Goal: Information Seeking & Learning: Learn about a topic

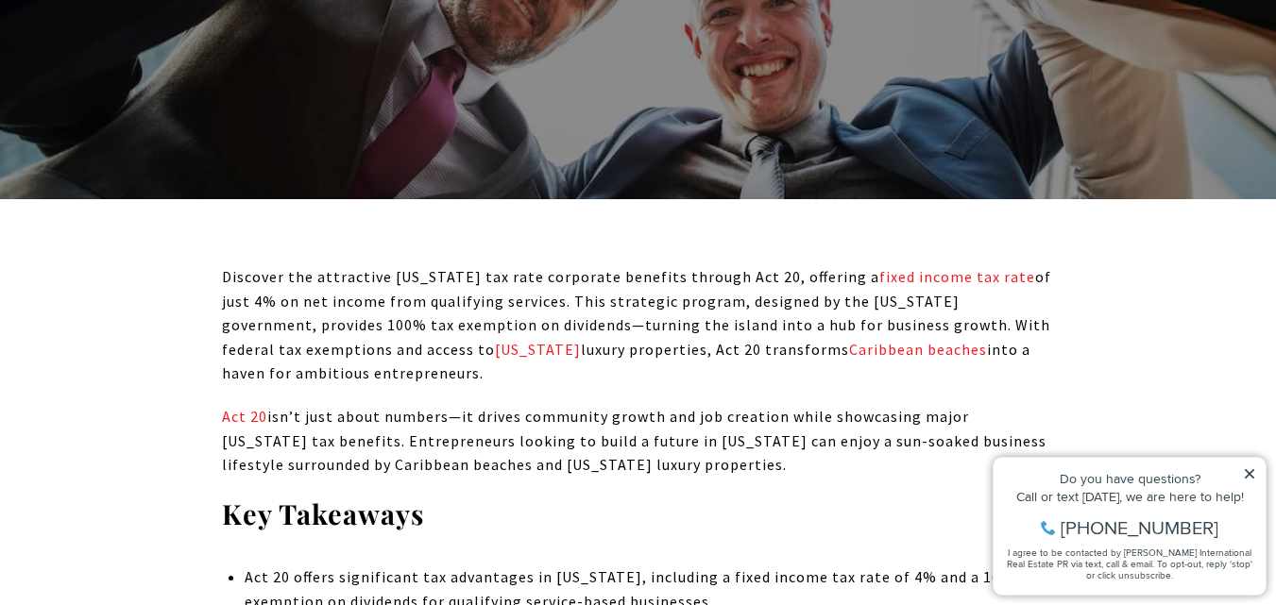
scroll to position [567, 0]
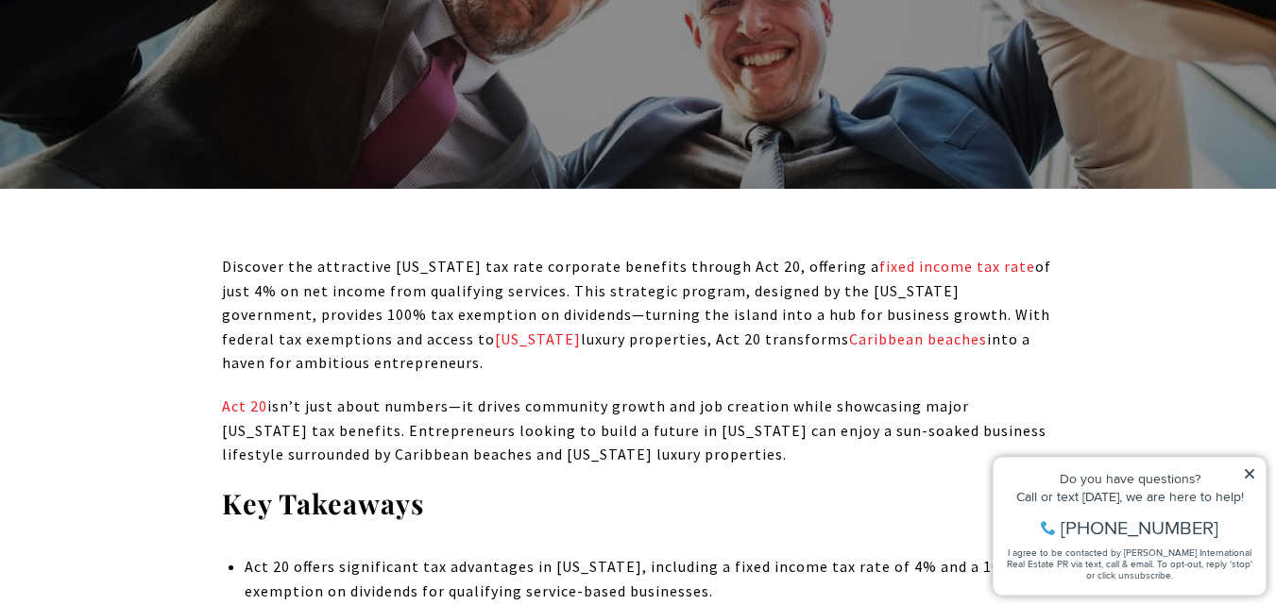
drag, startPoint x: 727, startPoint y: 291, endPoint x: 822, endPoint y: 299, distance: 94.8
click at [765, 294] on p "Discover the attractive [US_STATE] tax rate corporate benefits through Act 20, …" at bounding box center [638, 315] width 833 height 121
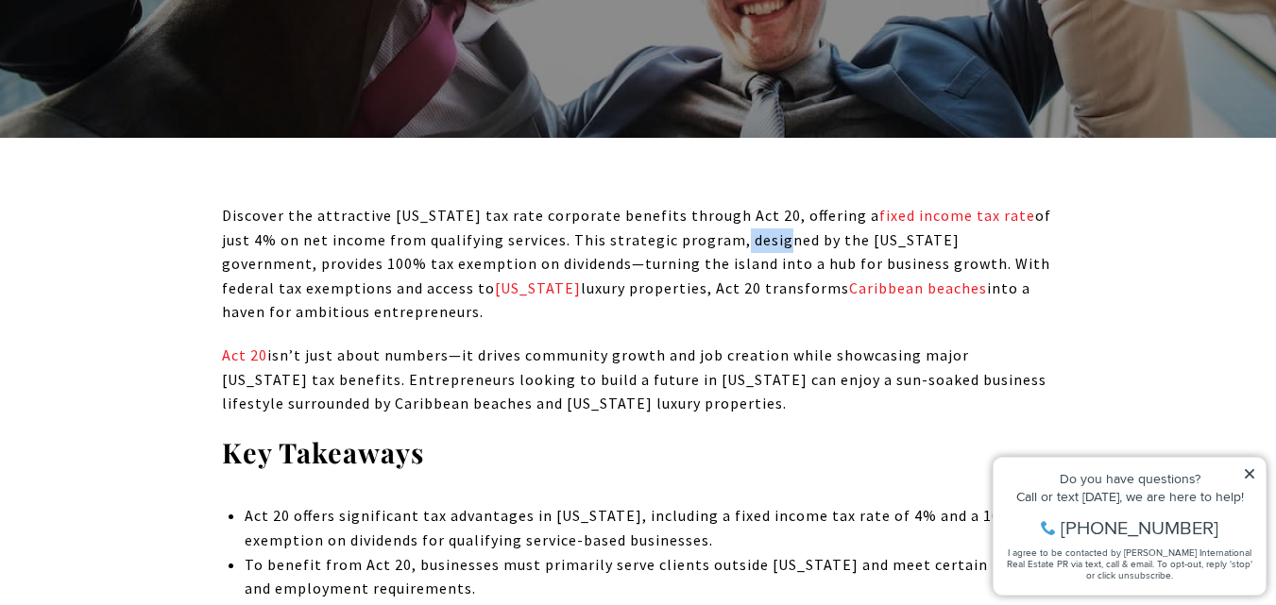
scroll to position [661, 0]
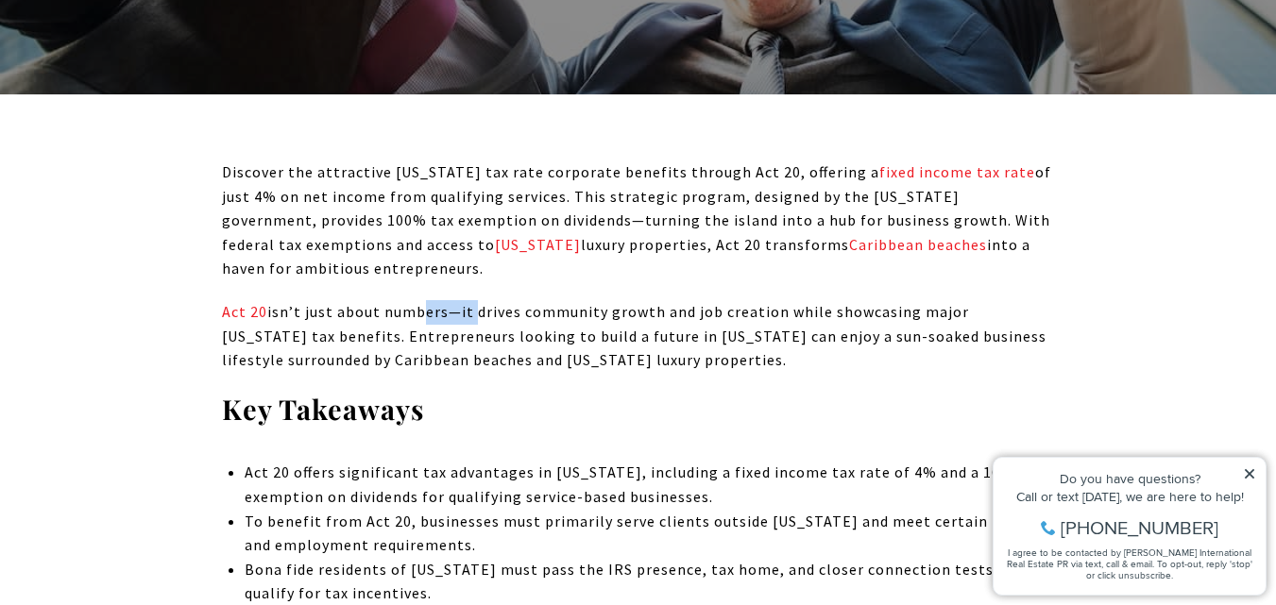
drag, startPoint x: 410, startPoint y: 323, endPoint x: 482, endPoint y: 323, distance: 71.8
click at [475, 322] on p "Act 20 isn’t just about numbers—it drives community growth and job creation whi…" at bounding box center [638, 336] width 833 height 73
drag, startPoint x: 657, startPoint y: 322, endPoint x: 671, endPoint y: 323, distance: 13.3
click at [668, 323] on p "Act 20 isn’t just about numbers—it drives community growth and job creation whi…" at bounding box center [638, 336] width 833 height 73
drag, startPoint x: 1252, startPoint y: 475, endPoint x: 1084, endPoint y: 496, distance: 169.4
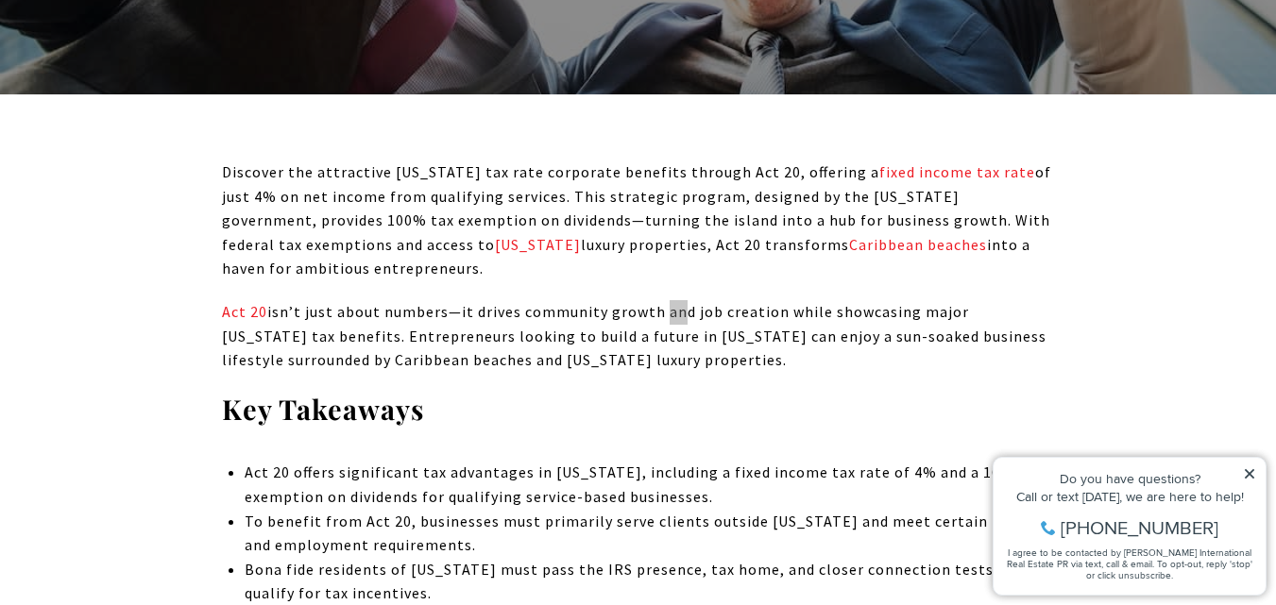
click at [1252, 475] on icon at bounding box center [1249, 474] width 13 height 13
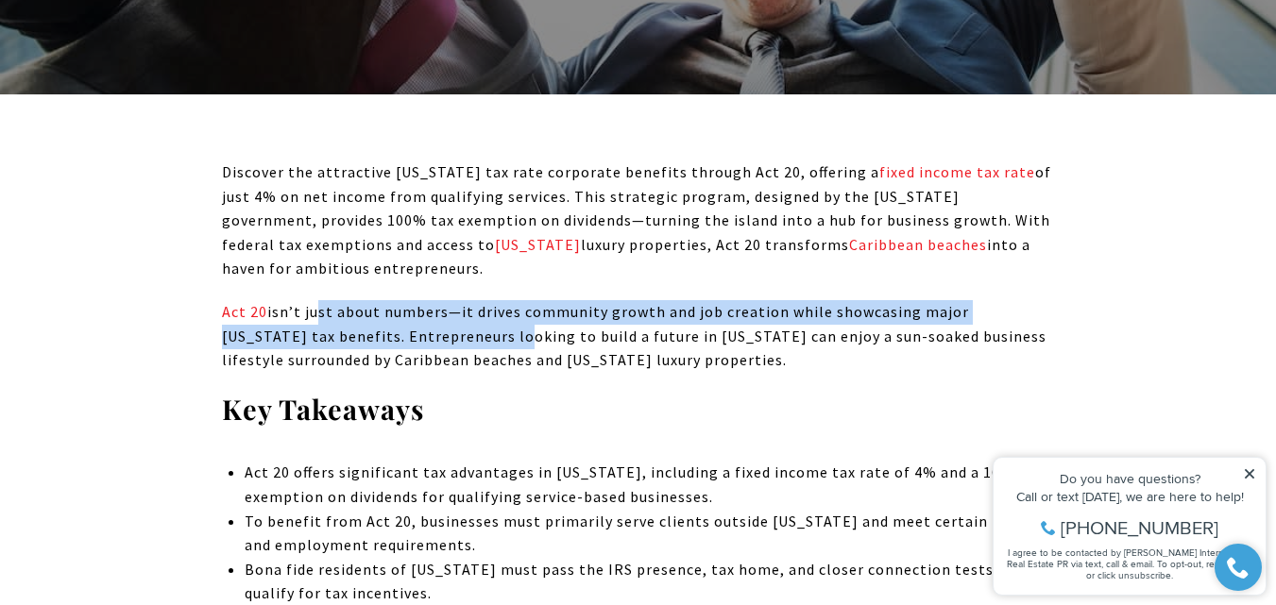
drag, startPoint x: 311, startPoint y: 315, endPoint x: 423, endPoint y: 329, distance: 113.3
click at [423, 329] on p "Act 20 isn’t just about numbers—it drives community growth and job creation whi…" at bounding box center [638, 336] width 833 height 73
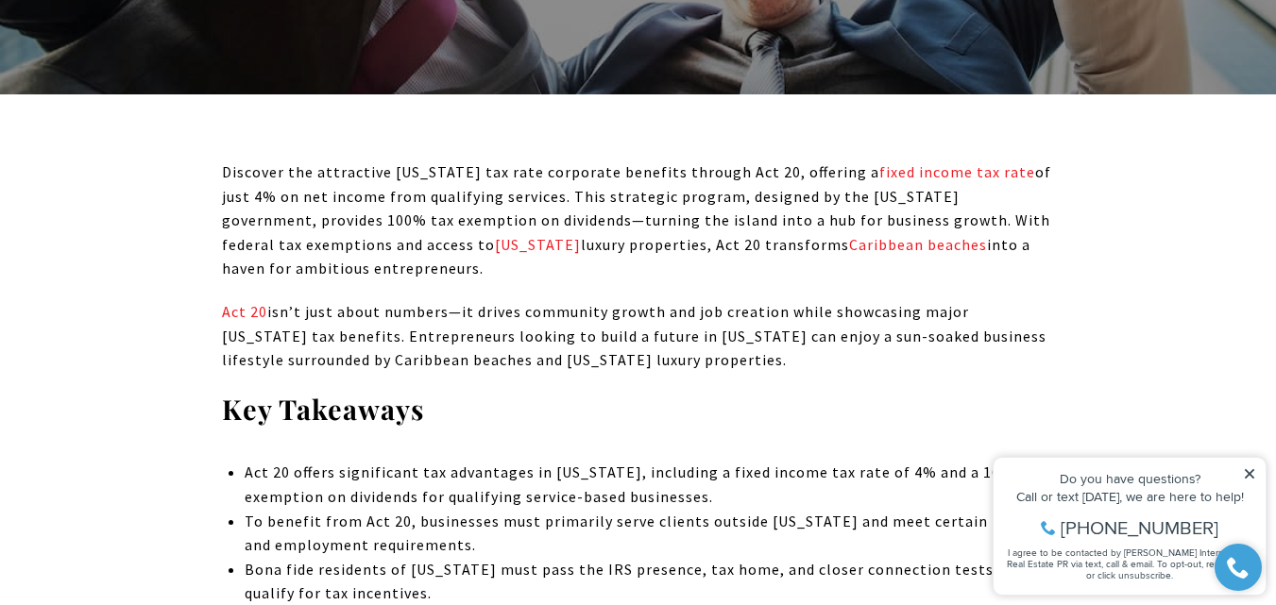
click at [660, 315] on p "Act 20 isn’t just about numbers—it drives community growth and job creation whi…" at bounding box center [638, 336] width 833 height 73
drag, startPoint x: 316, startPoint y: 333, endPoint x: 328, endPoint y: 335, distance: 11.5
click at [319, 333] on p "Act 20 isn’t just about numbers—it drives community growth and job creation whi…" at bounding box center [638, 336] width 833 height 73
drag, startPoint x: 298, startPoint y: 363, endPoint x: 402, endPoint y: 363, distance: 104.8
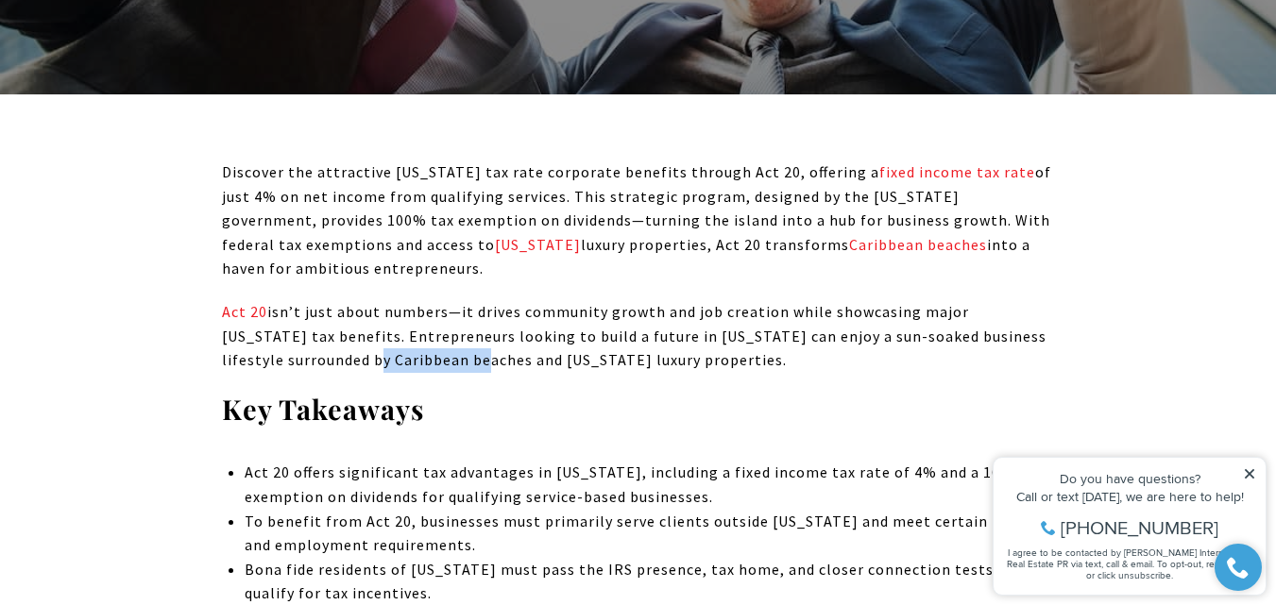
click at [402, 363] on p "Act 20 isn’t just about numbers—it drives community growth and job creation whi…" at bounding box center [638, 336] width 833 height 73
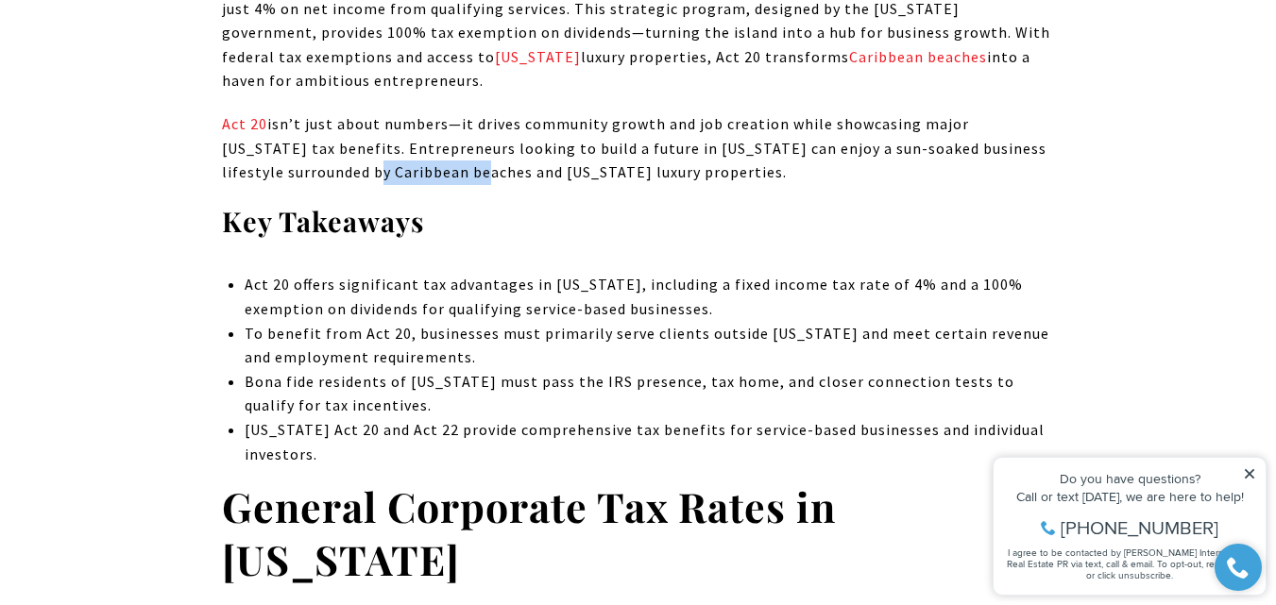
scroll to position [850, 0]
drag, startPoint x: 483, startPoint y: 281, endPoint x: 536, endPoint y: 286, distance: 53.2
click at [519, 285] on li "Act 20 offers significant tax advantages in [US_STATE], including a fixed incom…" at bounding box center [649, 296] width 809 height 48
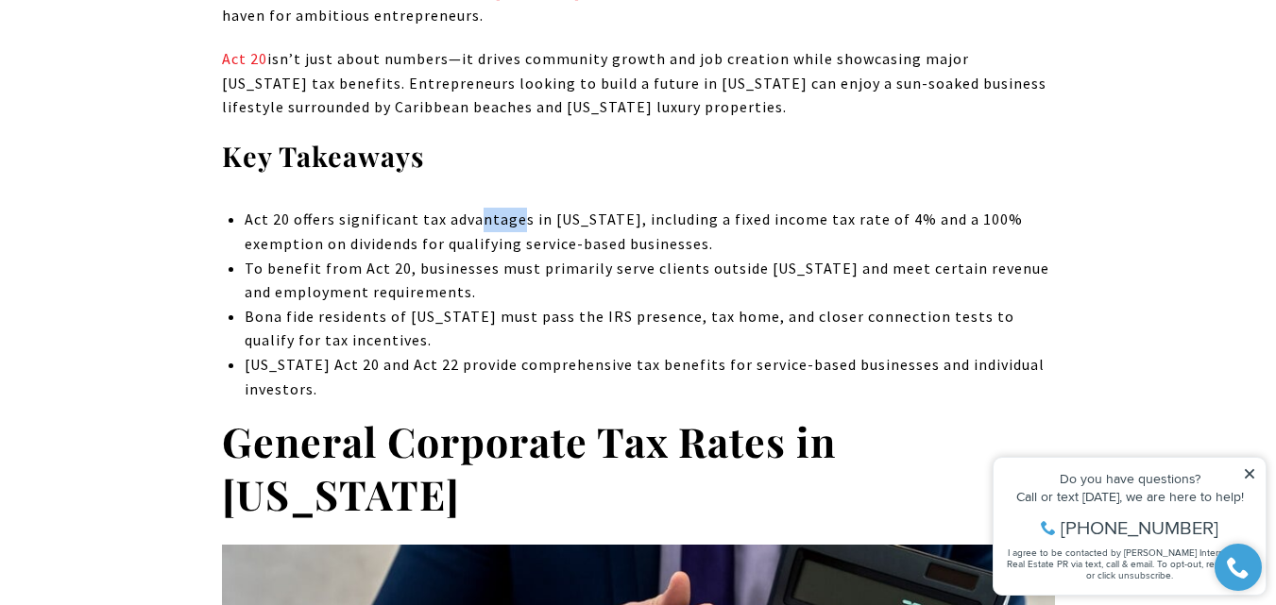
scroll to position [944, 0]
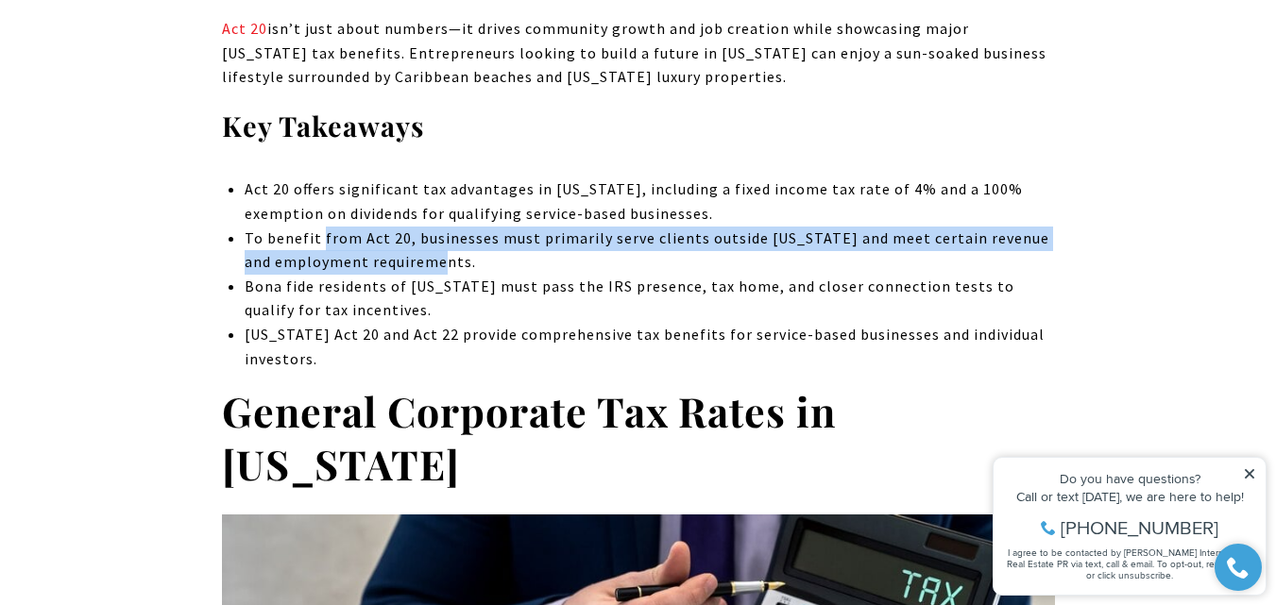
drag, startPoint x: 432, startPoint y: 264, endPoint x: 323, endPoint y: 249, distance: 109.5
click at [323, 249] on li "To benefit from Act 20, businesses must primarily serve clients outside [US_STA…" at bounding box center [649, 251] width 809 height 48
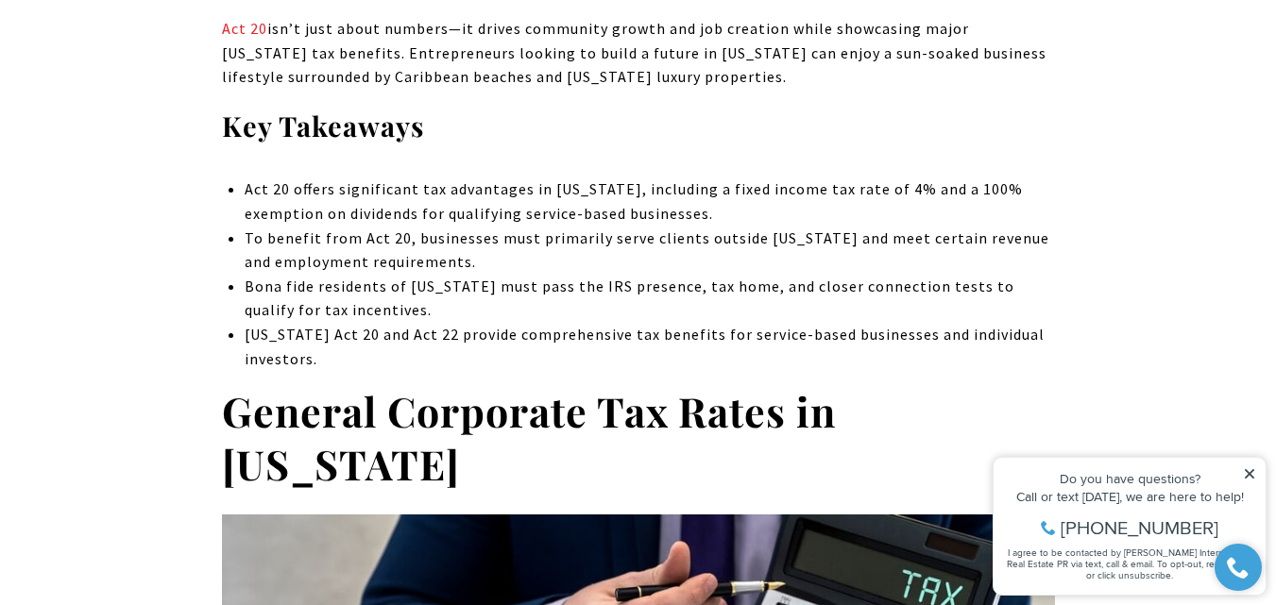
click at [345, 323] on li "[US_STATE] Act 20 and Act 22 provide comprehensive tax benefits for service-bas…" at bounding box center [649, 347] width 809 height 48
drag, startPoint x: 320, startPoint y: 277, endPoint x: 364, endPoint y: 282, distance: 43.8
click at [338, 279] on li "Bona fide residents of [US_STATE] must pass the IRS presence, tax home, and clo…" at bounding box center [649, 299] width 809 height 48
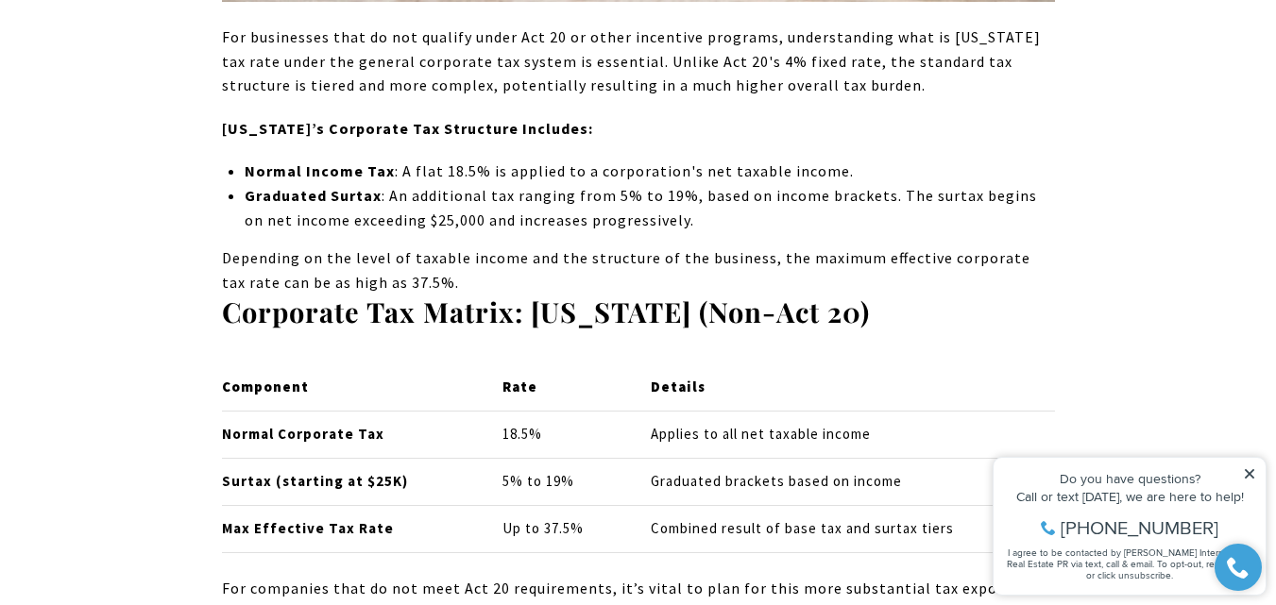
scroll to position [2078, 0]
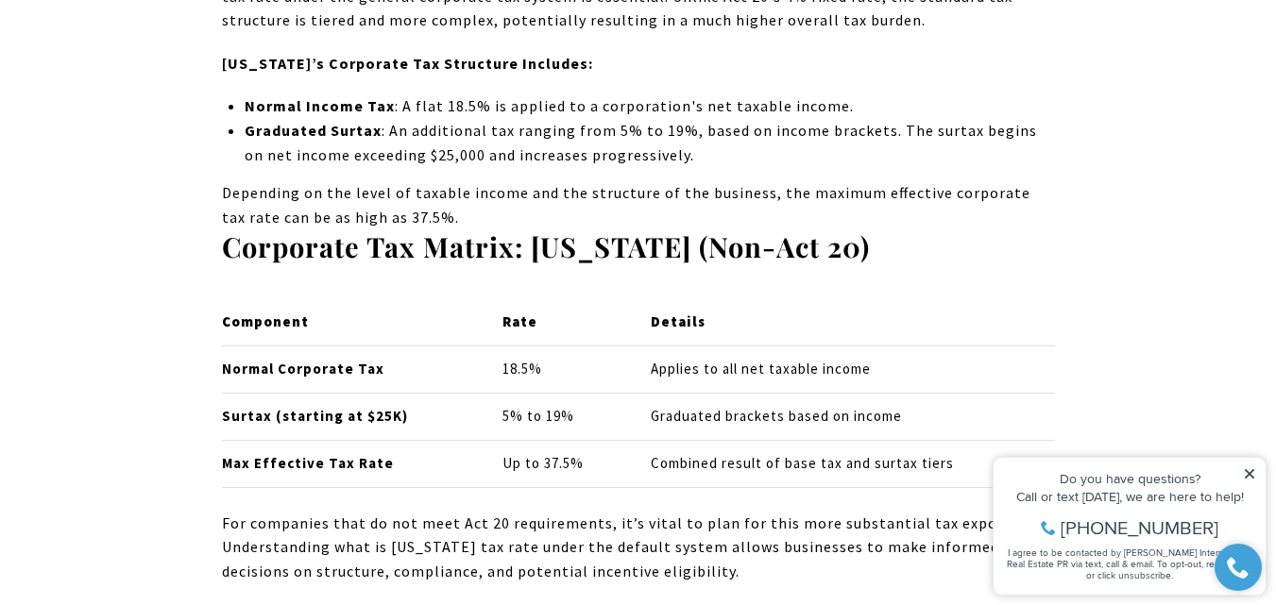
drag, startPoint x: 347, startPoint y: 473, endPoint x: 334, endPoint y: 472, distance: 12.3
click at [335, 473] on td "Max Effective Tax Rate" at bounding box center [354, 463] width 265 height 47
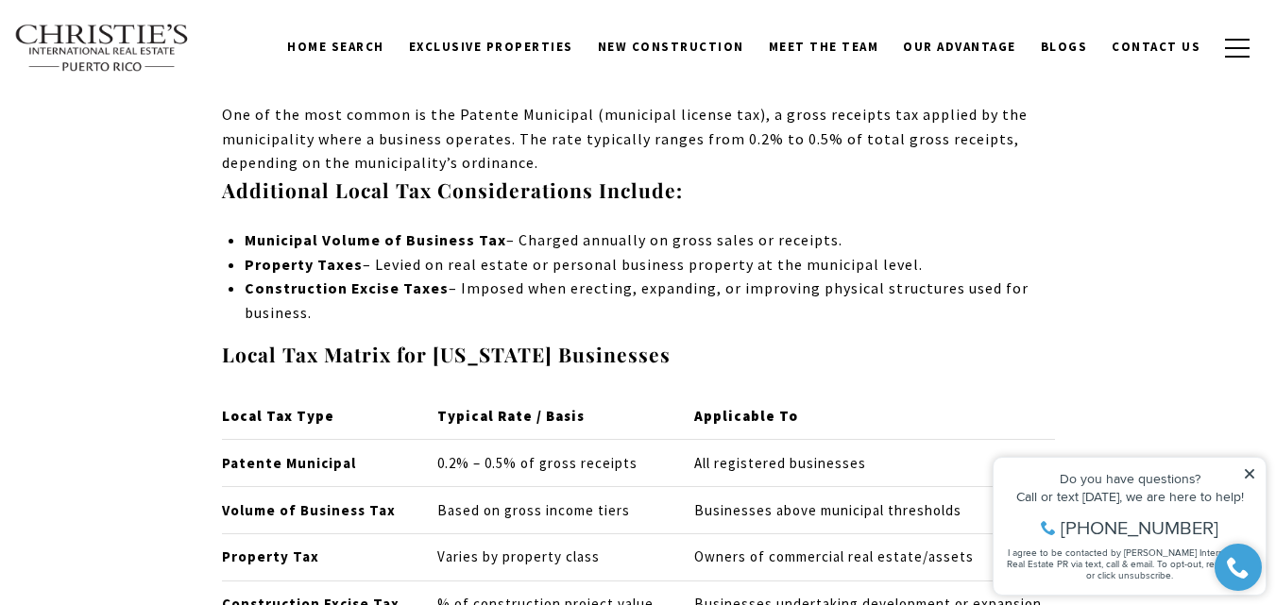
scroll to position [2833, 0]
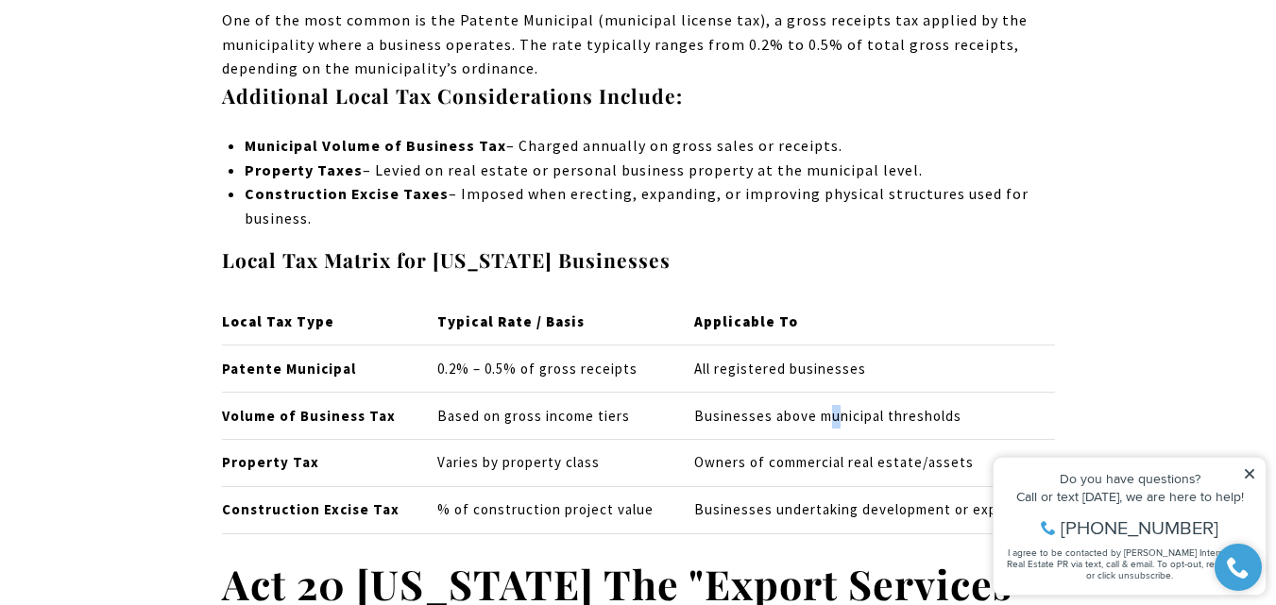
drag, startPoint x: 832, startPoint y: 413, endPoint x: 820, endPoint y: 413, distance: 12.3
click at [821, 413] on td "Businesses above municipal thresholds" at bounding box center [866, 416] width 376 height 47
click at [313, 461] on td "Property Tax" at bounding box center [322, 463] width 200 height 47
drag, startPoint x: 486, startPoint y: 464, endPoint x: 518, endPoint y: 463, distance: 31.2
click at [501, 463] on td "Varies by property class" at bounding box center [549, 463] width 257 height 47
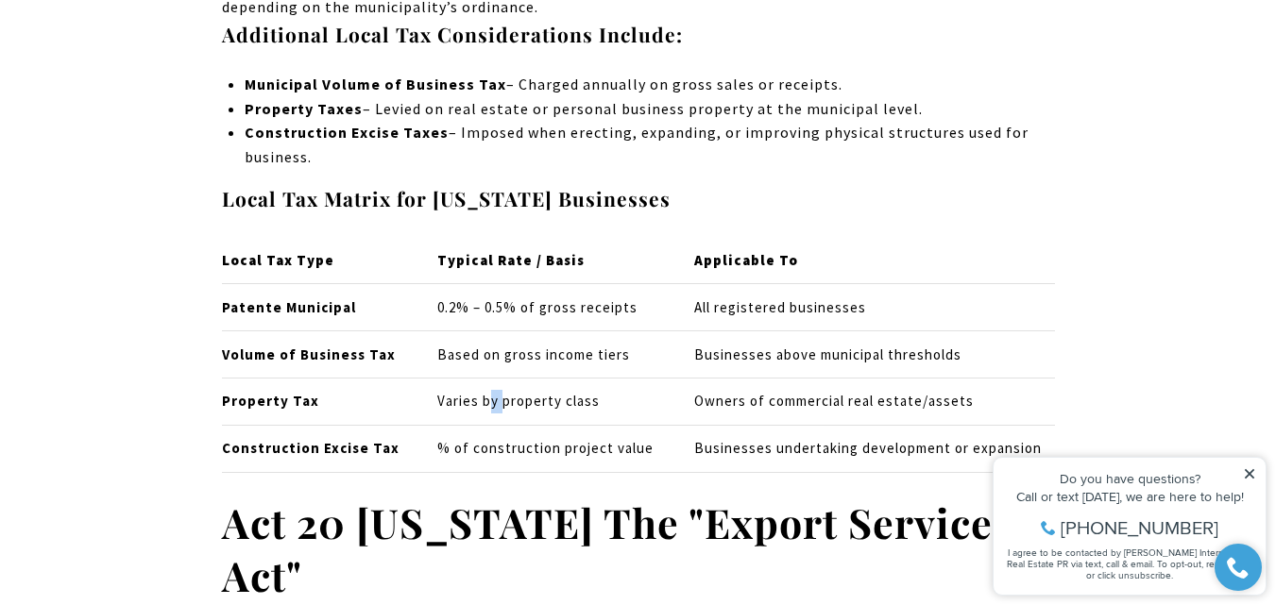
scroll to position [2928, 0]
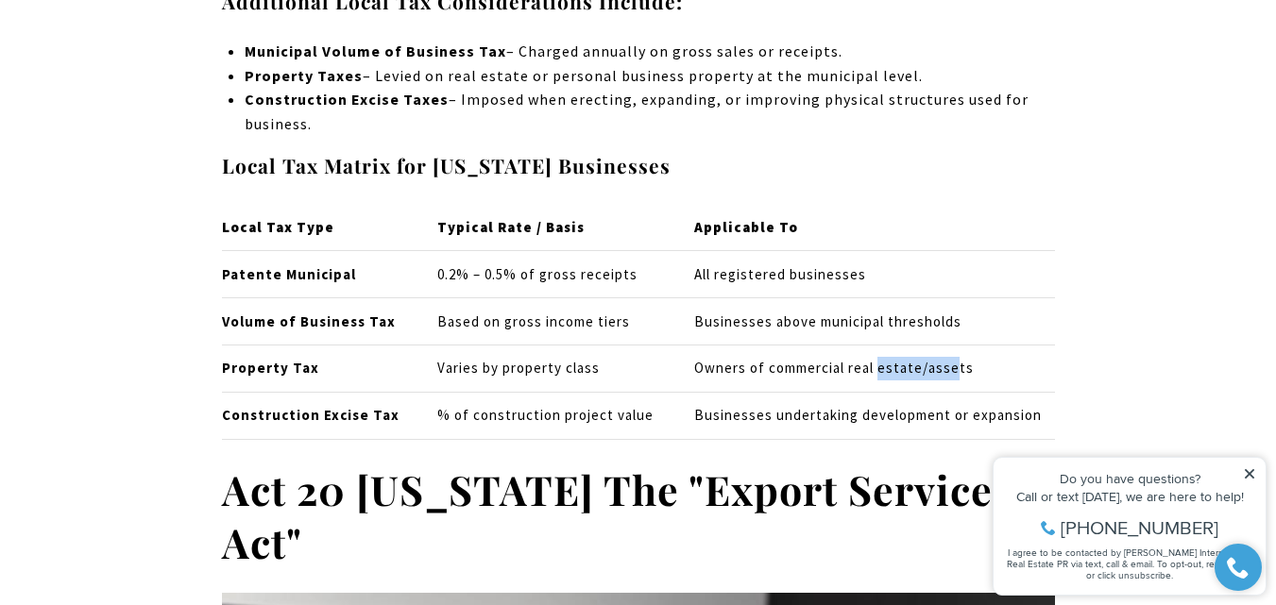
drag, startPoint x: 949, startPoint y: 372, endPoint x: 734, endPoint y: 352, distance: 216.3
click at [809, 357] on td "Owners of commercial real estate/assets" at bounding box center [866, 369] width 376 height 47
drag, startPoint x: 380, startPoint y: 403, endPoint x: 679, endPoint y: 434, distance: 300.9
click at [550, 419] on tr "Construction Excise Tax % of construction project value Businesses undertaking …" at bounding box center [638, 415] width 833 height 47
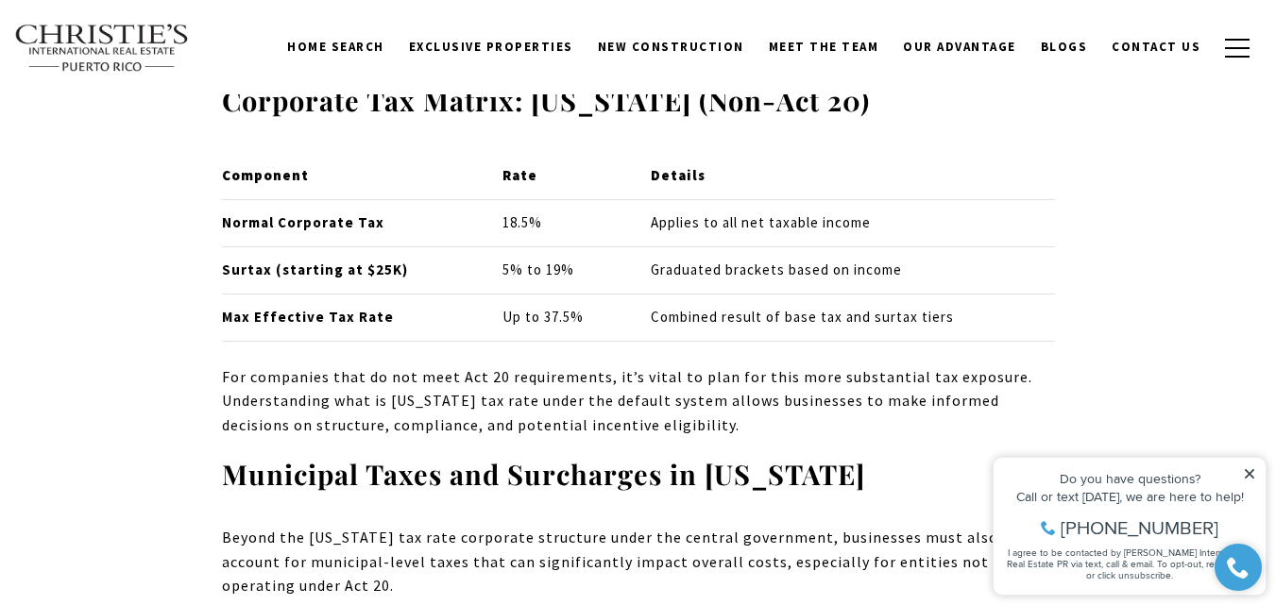
scroll to position [2172, 0]
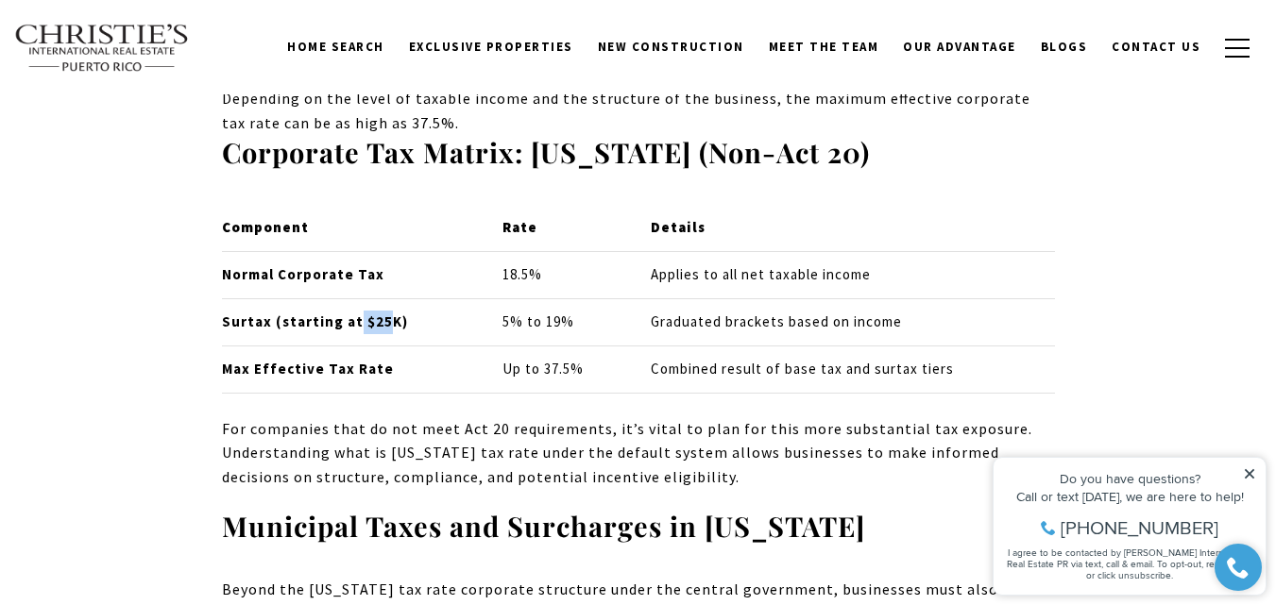
click at [351, 322] on strong "Surtax (starting at $25K)" at bounding box center [315, 322] width 186 height 18
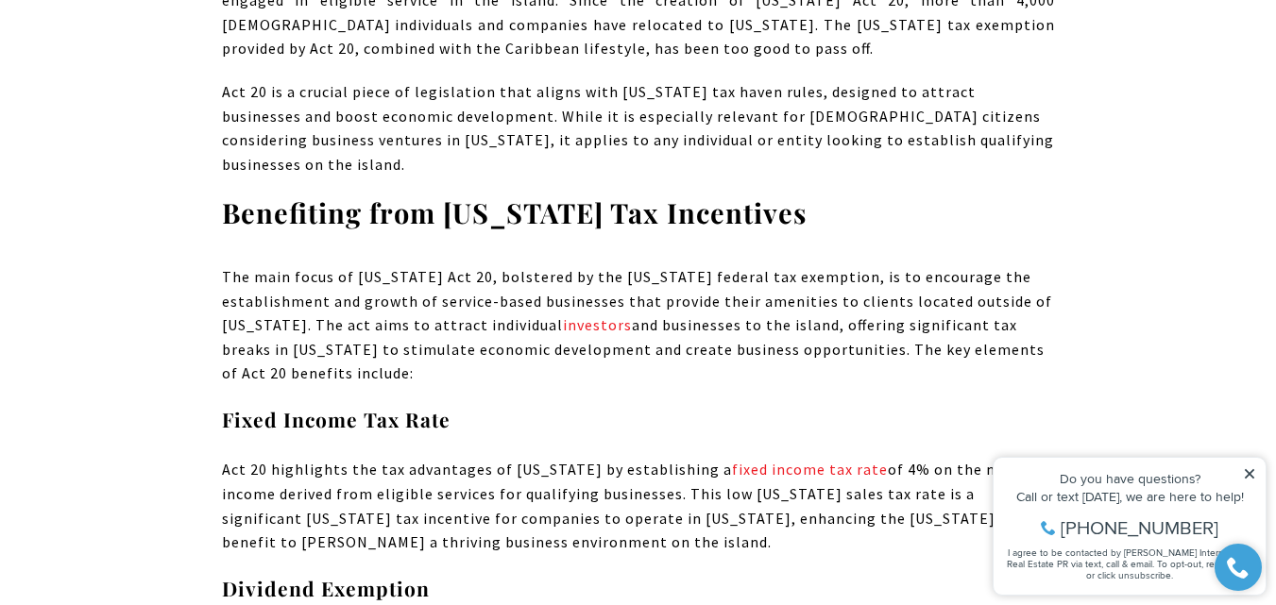
scroll to position [4156, 0]
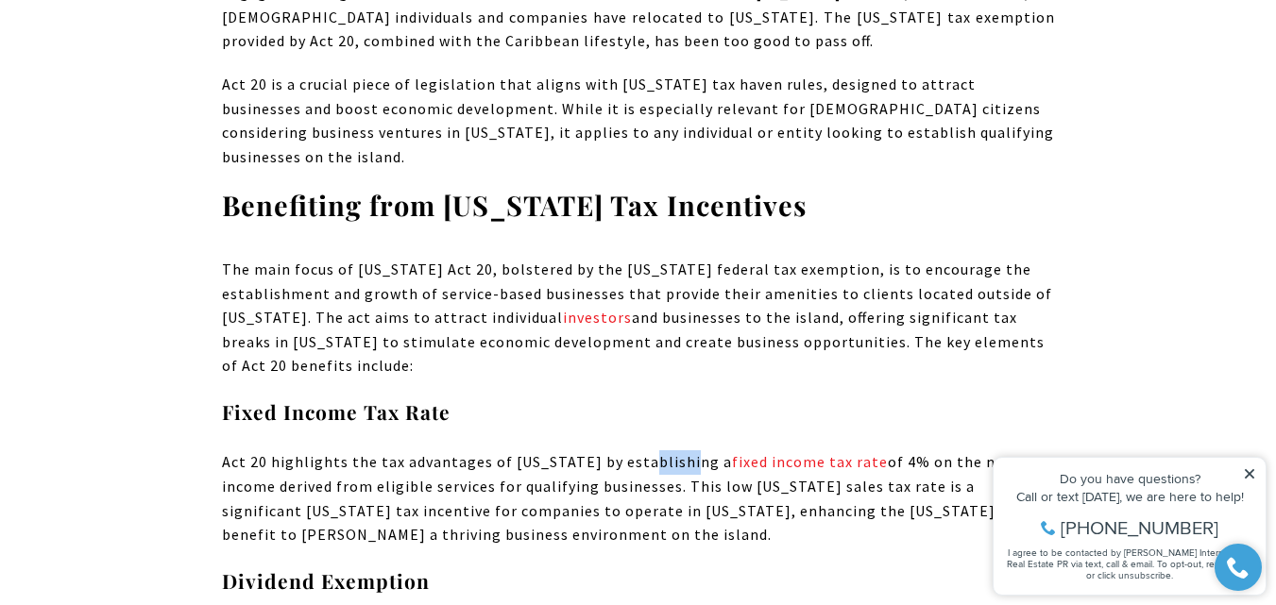
drag, startPoint x: 632, startPoint y: 434, endPoint x: 792, endPoint y: 455, distance: 161.9
click at [787, 455] on p "Act 20 highlights the tax advantages of [US_STATE] by establishing a fixed inco…" at bounding box center [638, 499] width 833 height 96
click at [867, 348] on p "The main focus of [US_STATE] Act 20, bolstered by the [US_STATE] federal tax ex…" at bounding box center [638, 318] width 833 height 121
drag, startPoint x: 408, startPoint y: 455, endPoint x: 440, endPoint y: 468, distance: 34.4
click at [440, 468] on p "Act 20 highlights the tax advantages of [US_STATE] by establishing a fixed inco…" at bounding box center [638, 499] width 833 height 96
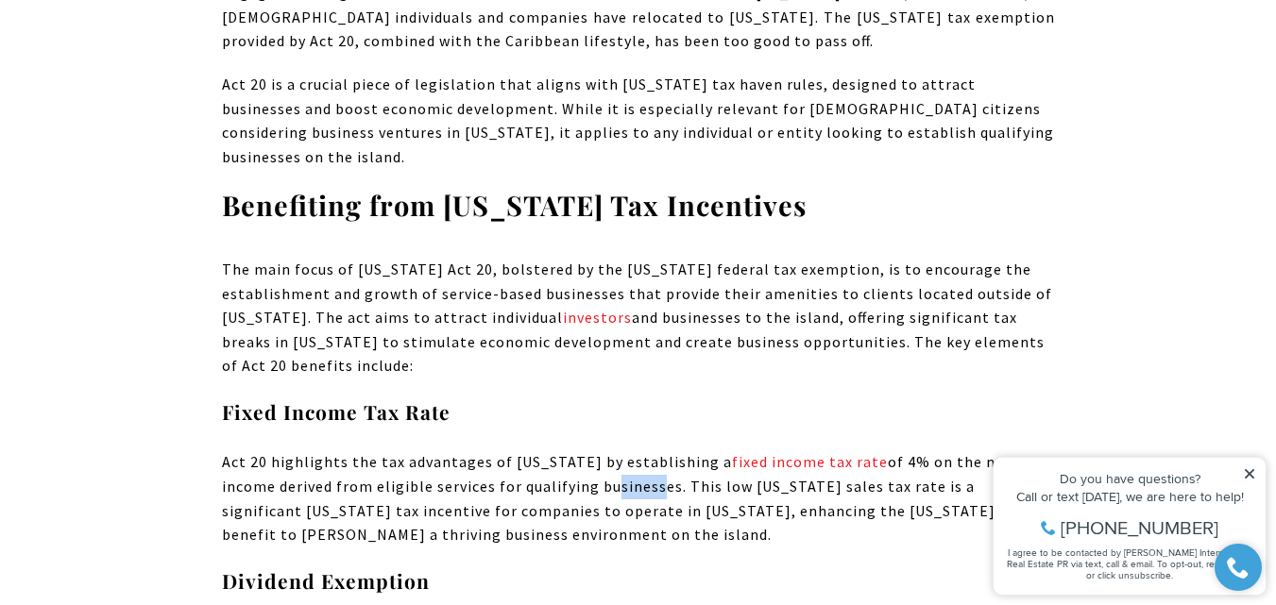
drag, startPoint x: 596, startPoint y: 467, endPoint x: 543, endPoint y: 457, distance: 53.7
click at [543, 457] on p "Act 20 highlights the tax advantages of [US_STATE] by establishing a fixed inco…" at bounding box center [638, 499] width 833 height 96
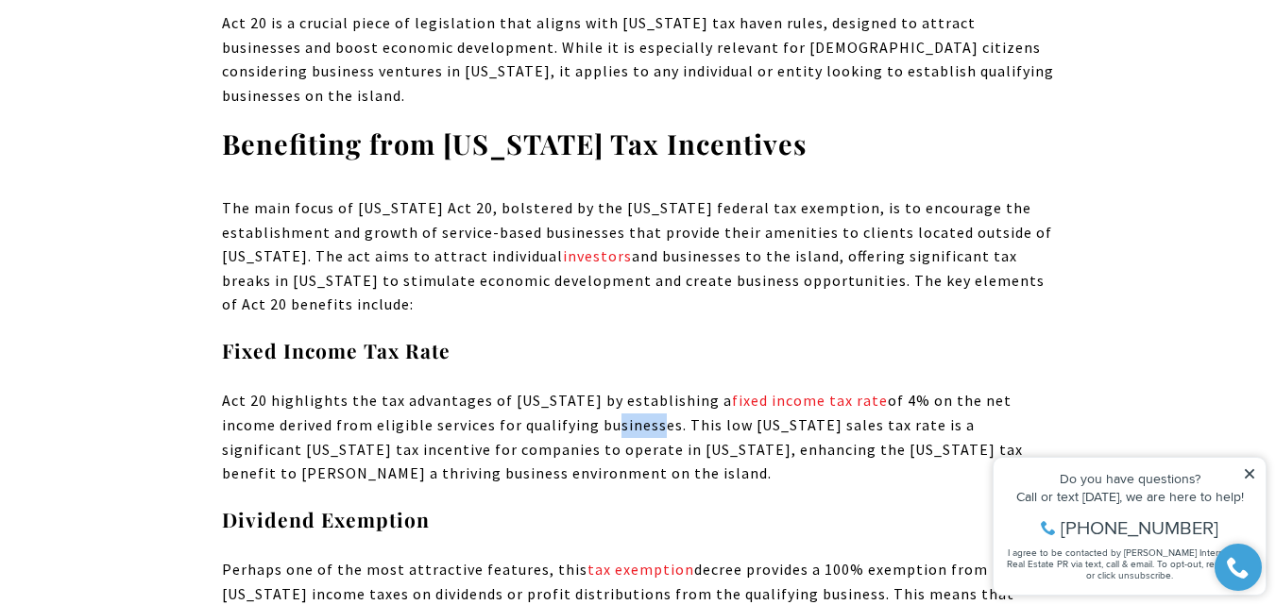
scroll to position [4250, 0]
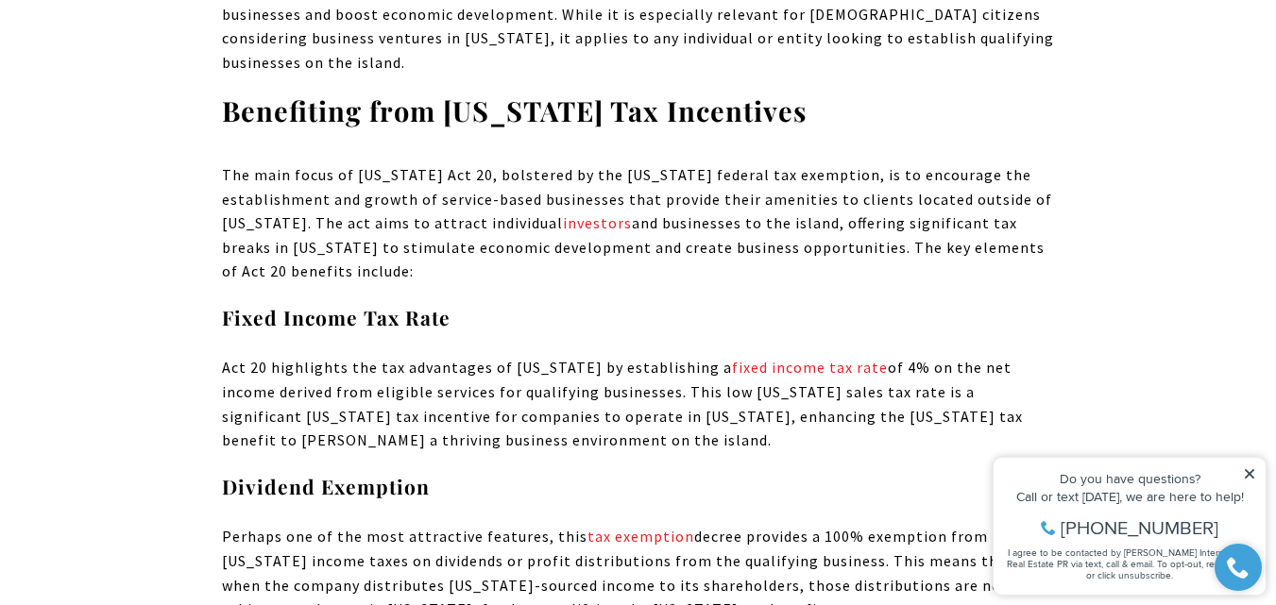
click at [294, 394] on p "Act 20 highlights the tax advantages of [US_STATE] by establishing a fixed inco…" at bounding box center [638, 404] width 833 height 96
drag, startPoint x: 440, startPoint y: 422, endPoint x: 376, endPoint y: 417, distance: 64.4
click at [386, 417] on p "Act 20 highlights the tax advantages of [US_STATE] by establishing a fixed inco…" at bounding box center [638, 404] width 833 height 96
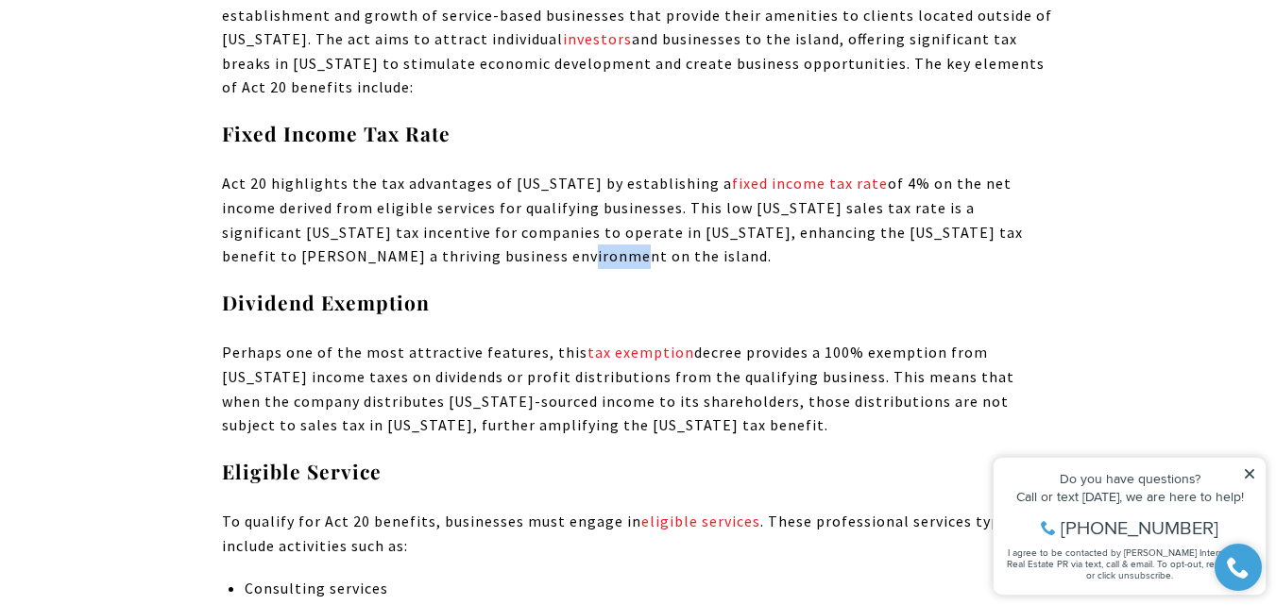
scroll to position [4439, 0]
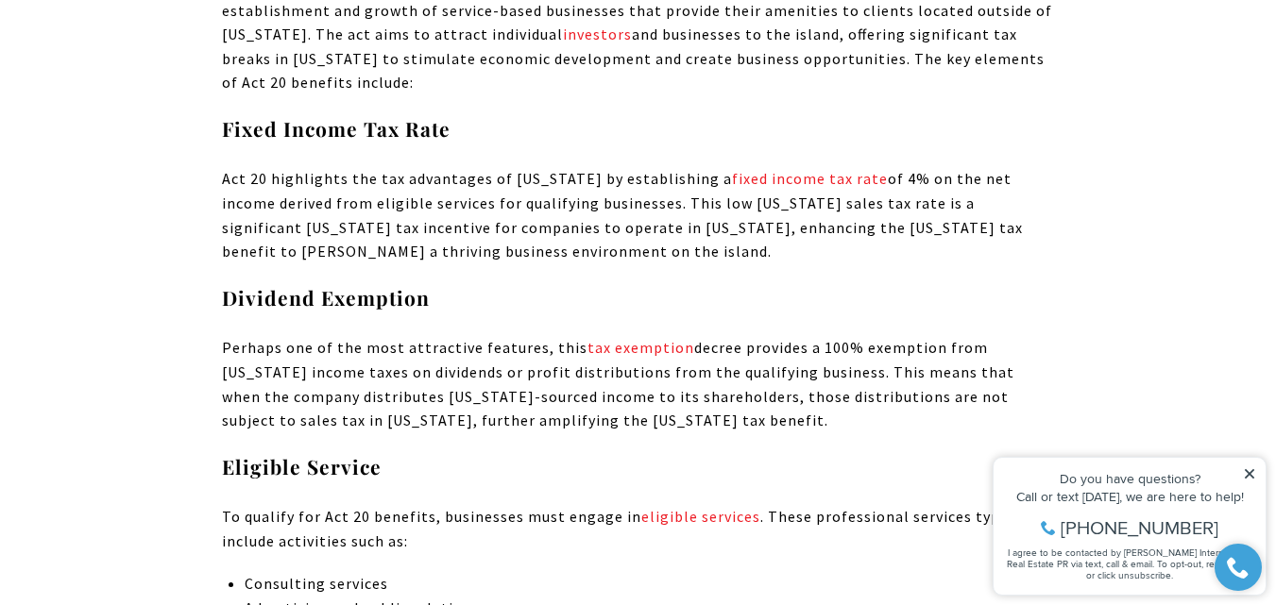
click at [293, 336] on p "Perhaps one of the most attractive features, this tax exemption decree provides…" at bounding box center [638, 384] width 833 height 96
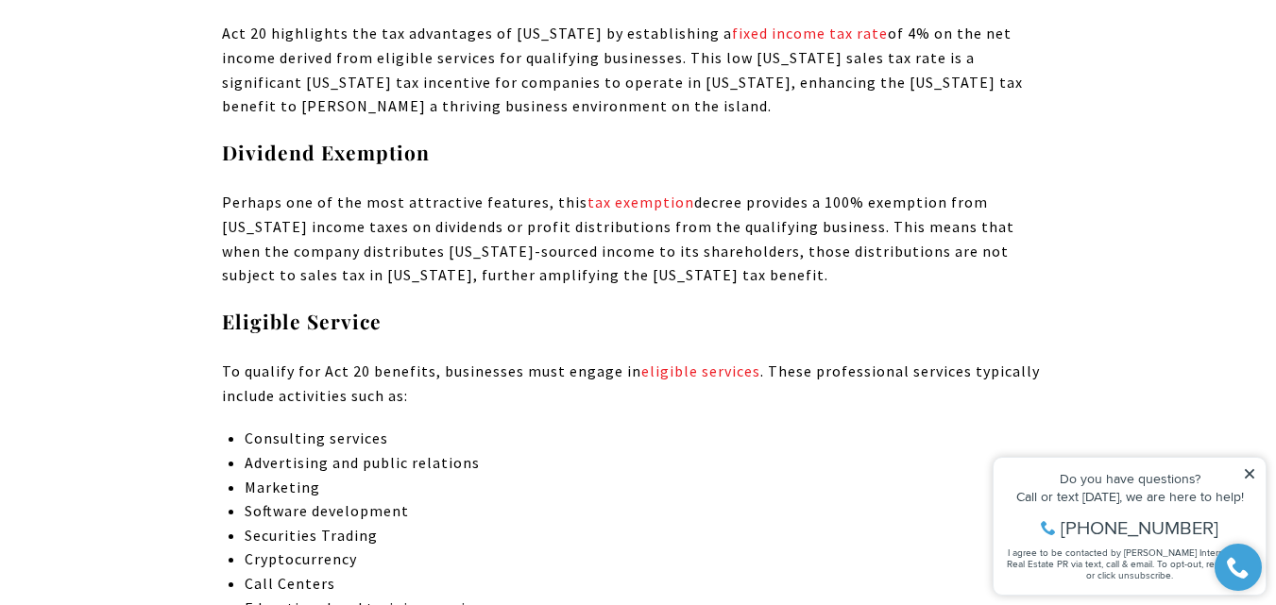
scroll to position [4628, 0]
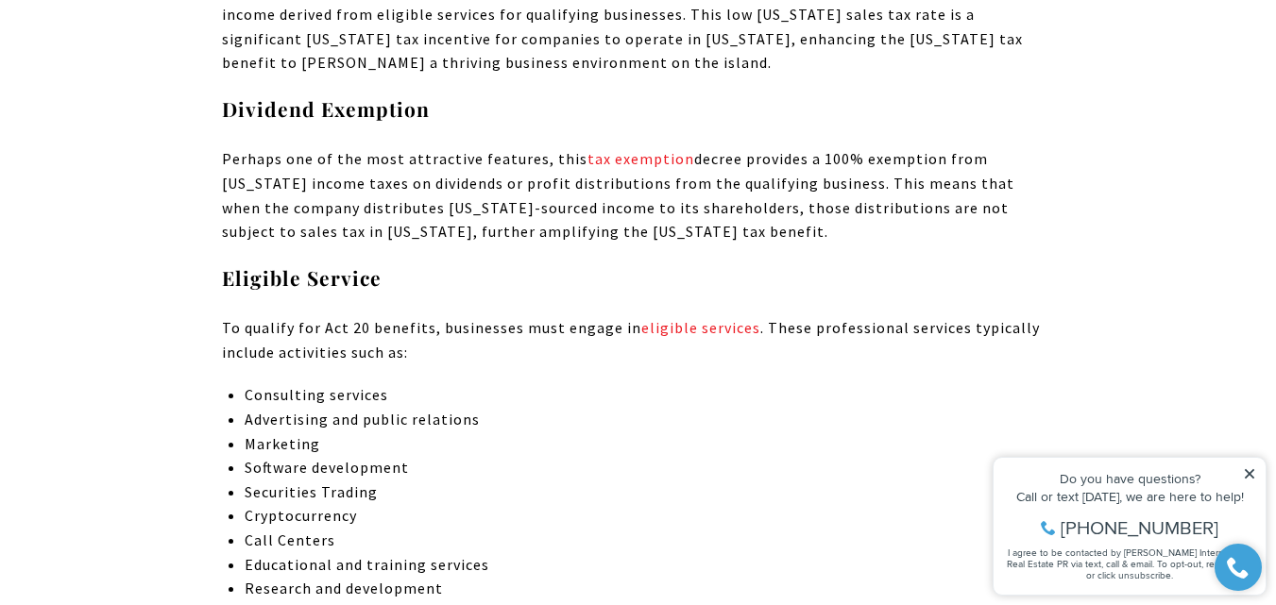
click at [417, 456] on li "Software development" at bounding box center [649, 468] width 809 height 25
click at [351, 506] on span "Cryptocurrency" at bounding box center [301, 515] width 112 height 19
drag, startPoint x: 360, startPoint y: 489, endPoint x: 258, endPoint y: 484, distance: 102.2
click at [245, 504] on li "Cryptocurrency" at bounding box center [649, 516] width 809 height 25
drag, startPoint x: 363, startPoint y: 519, endPoint x: 530, endPoint y: 585, distance: 179.8
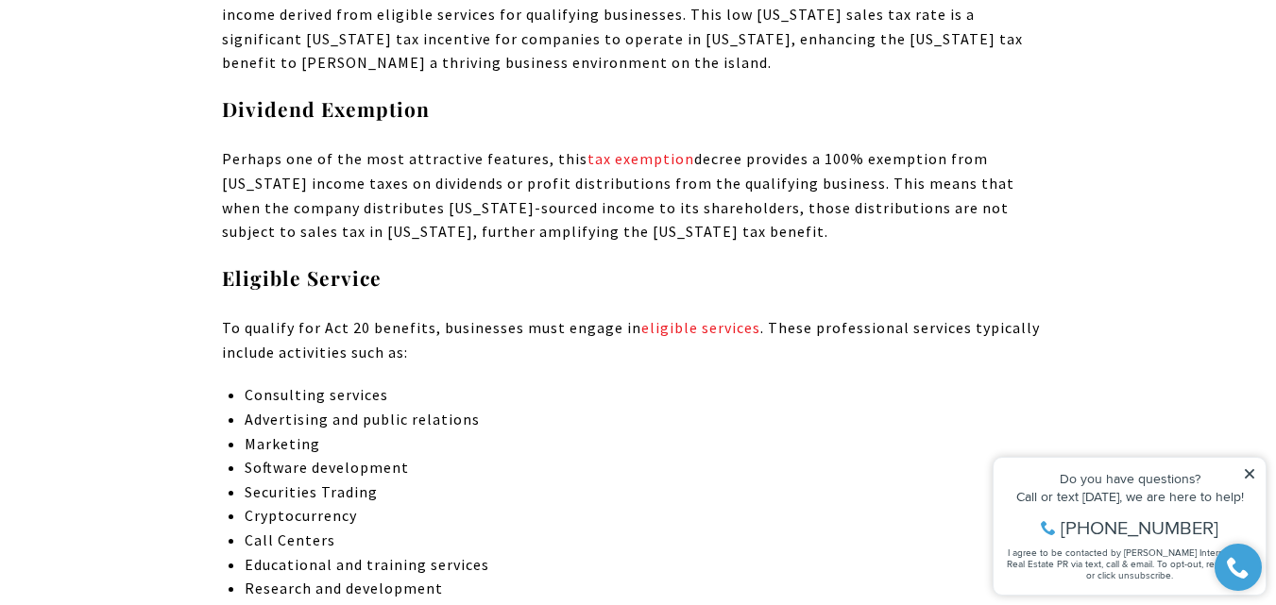
click at [328, 529] on li "Call Centers" at bounding box center [649, 541] width 809 height 25
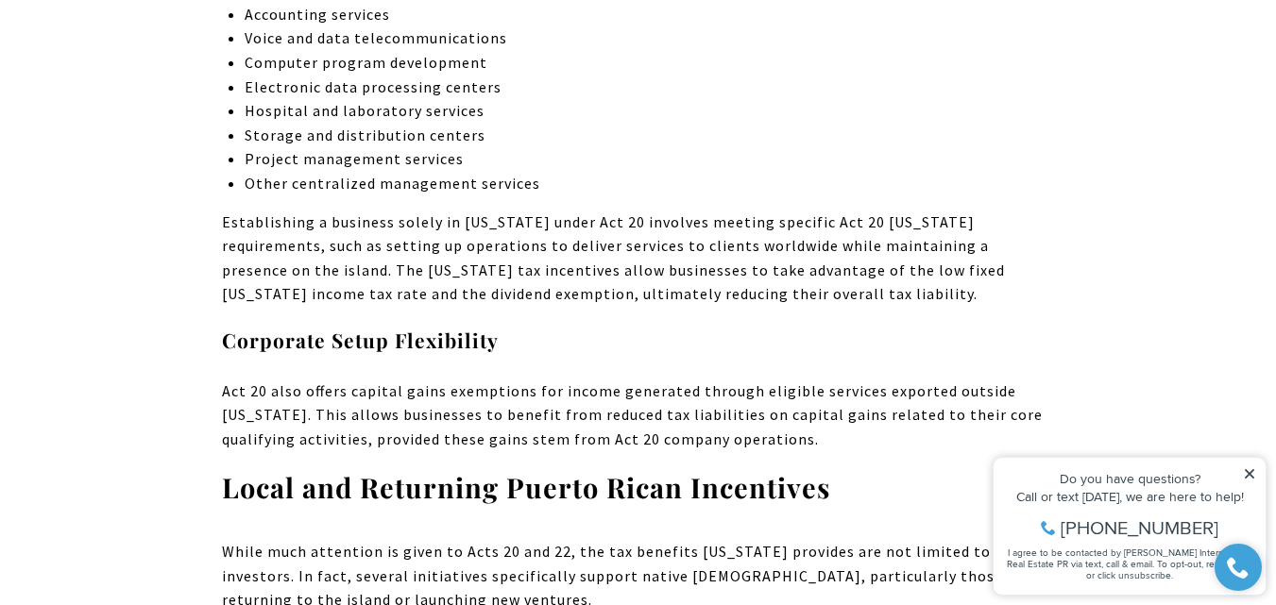
scroll to position [5384, 0]
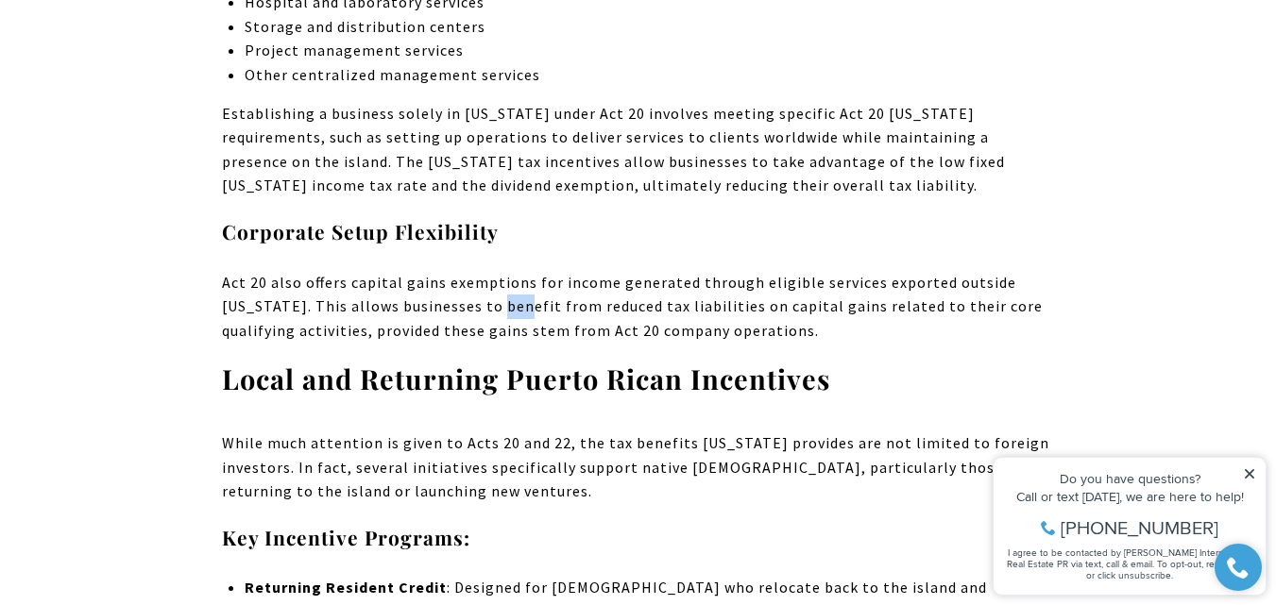
drag, startPoint x: 438, startPoint y: 287, endPoint x: 465, endPoint y: 287, distance: 26.4
click at [465, 287] on span "Act 20 also offers capital gains exemptions for income generated through eligib…" at bounding box center [632, 306] width 821 height 67
drag, startPoint x: 297, startPoint y: 307, endPoint x: 356, endPoint y: 303, distance: 59.6
click at [334, 310] on span "Act 20 also offers capital gains exemptions for income generated through eligib…" at bounding box center [632, 306] width 821 height 67
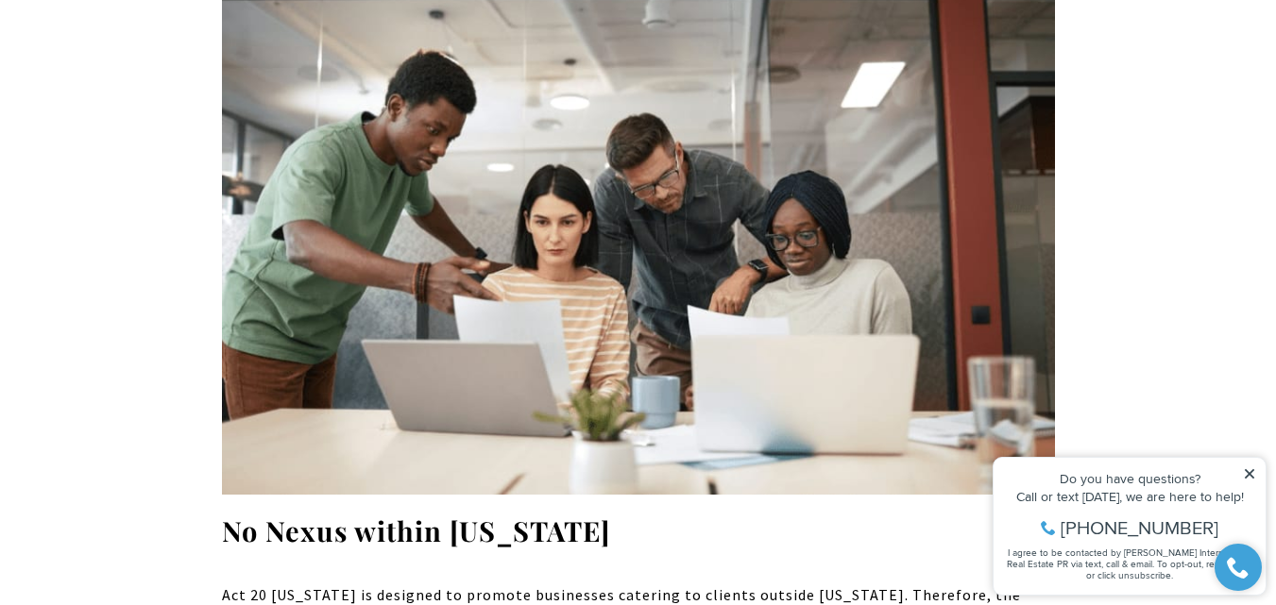
scroll to position [6895, 0]
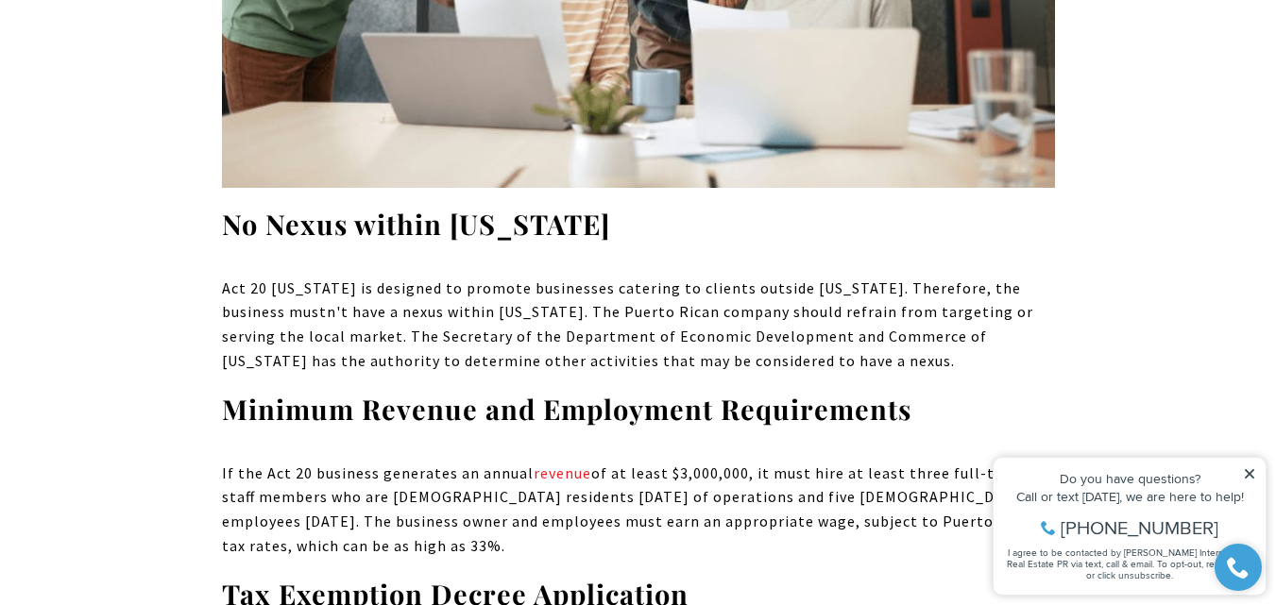
drag, startPoint x: 333, startPoint y: 265, endPoint x: 410, endPoint y: 272, distance: 76.8
click at [378, 277] on p "Act 20 [US_STATE] is designed to promote businesses catering to clients outside…" at bounding box center [638, 325] width 833 height 96
click at [350, 391] on strong "Minimum Revenue and Employment Requirements" at bounding box center [566, 409] width 689 height 36
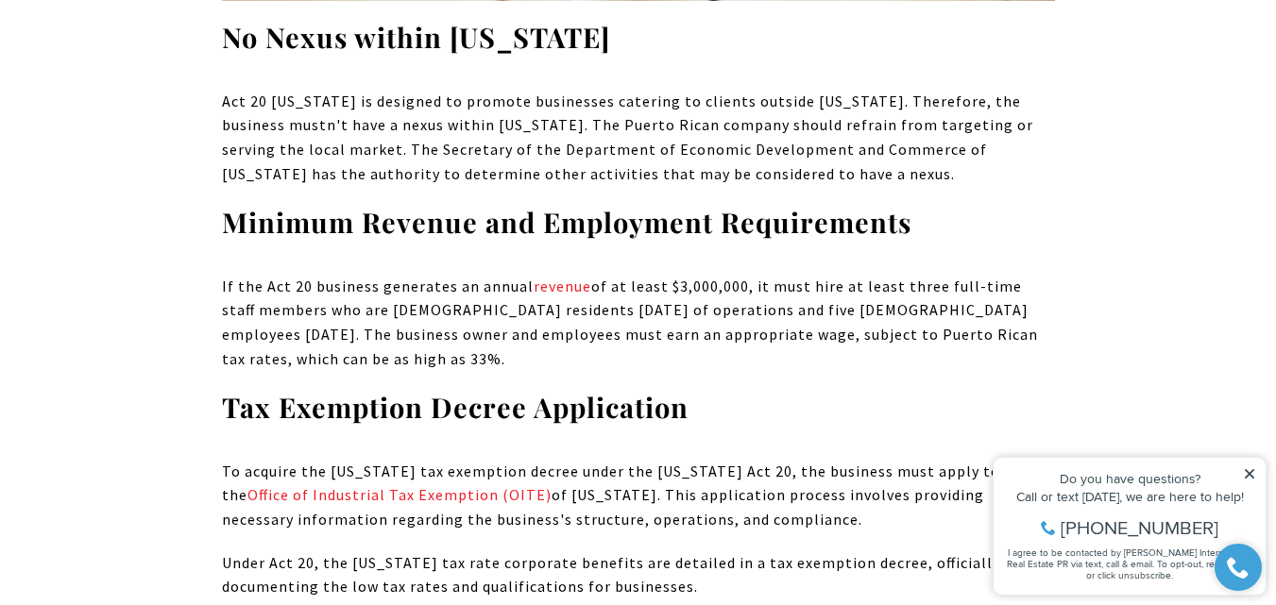
scroll to position [7084, 0]
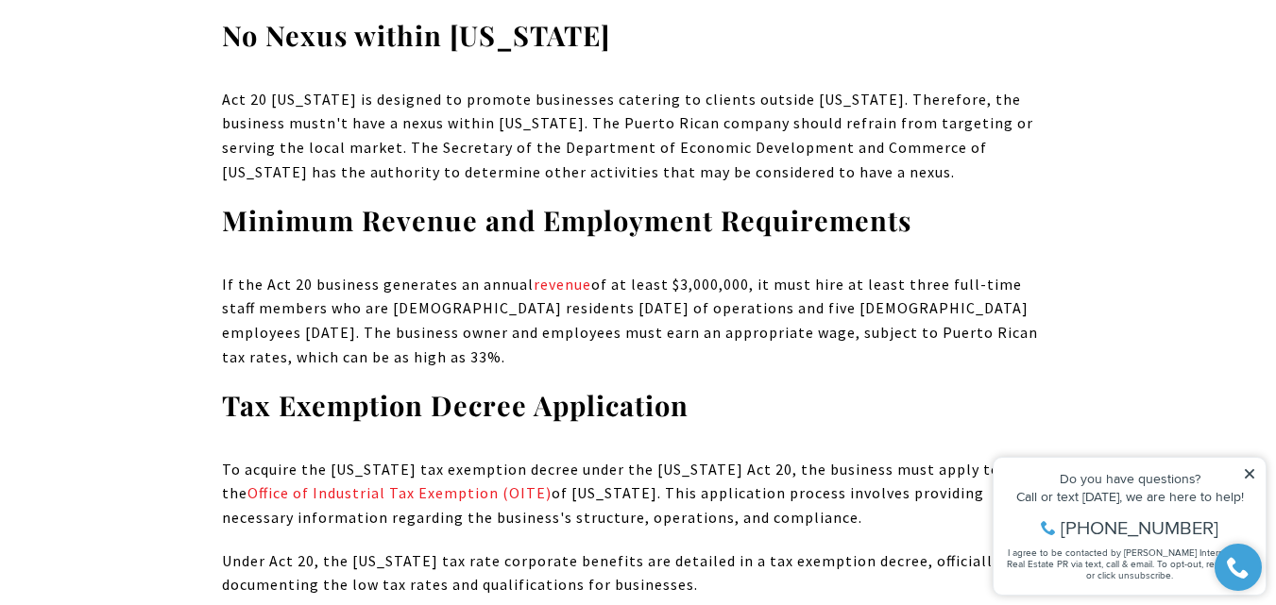
click at [249, 387] on strong "Tax Exemption Decree Application" at bounding box center [455, 405] width 467 height 36
drag, startPoint x: 341, startPoint y: 424, endPoint x: 580, endPoint y: 414, distance: 239.2
click at [580, 458] on p "To acquire the [US_STATE] tax exemption decree under the [US_STATE] Act 20, the…" at bounding box center [638, 494] width 833 height 73
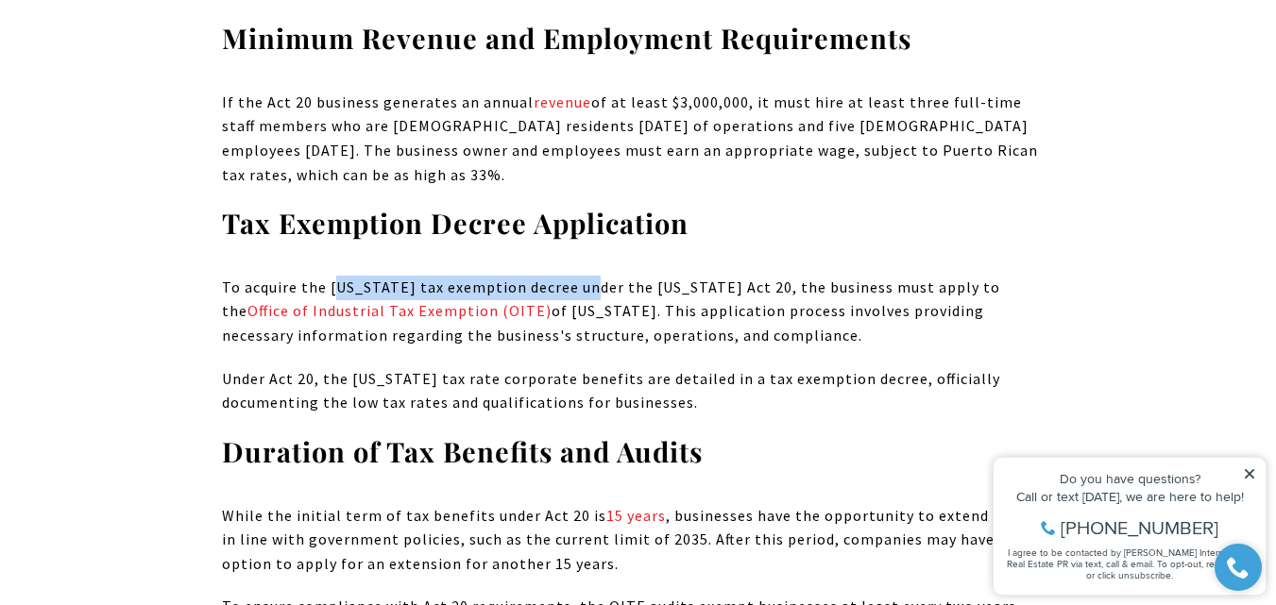
scroll to position [7273, 0]
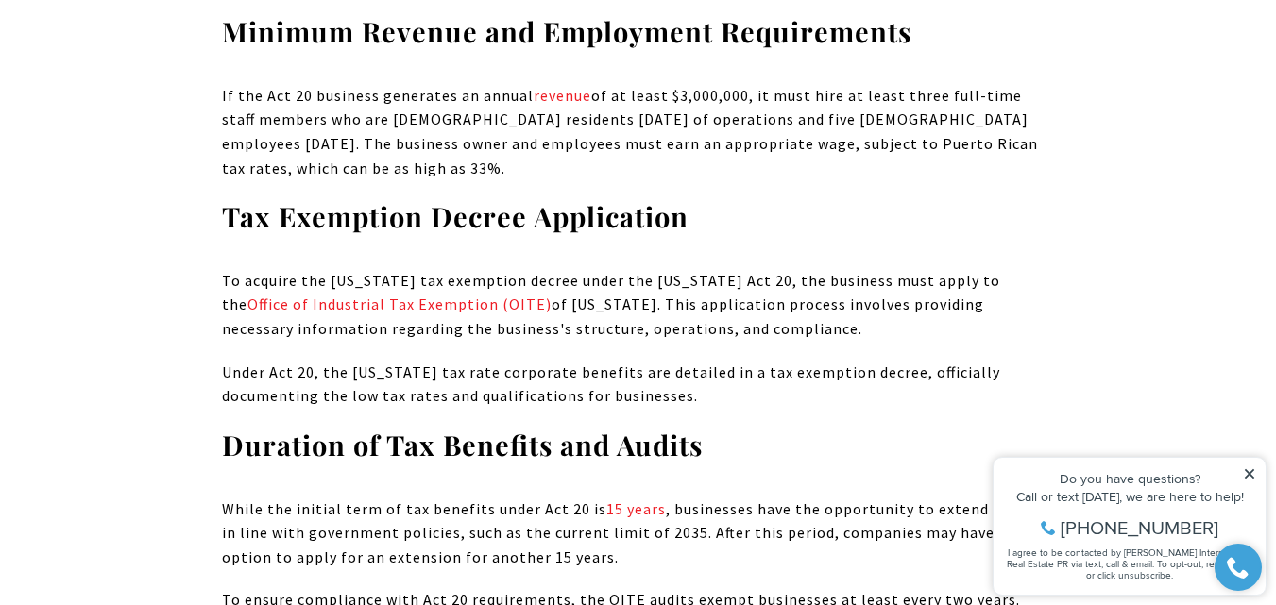
click at [272, 361] on p "Under Act 20, the [US_STATE] tax rate corporate benefits are detailed in a tax …" at bounding box center [638, 385] width 833 height 48
drag, startPoint x: 601, startPoint y: 262, endPoint x: 627, endPoint y: 265, distance: 26.7
click at [621, 269] on p "To acquire the [US_STATE] tax exemption decree under the [US_STATE] Act 20, the…" at bounding box center [638, 305] width 833 height 73
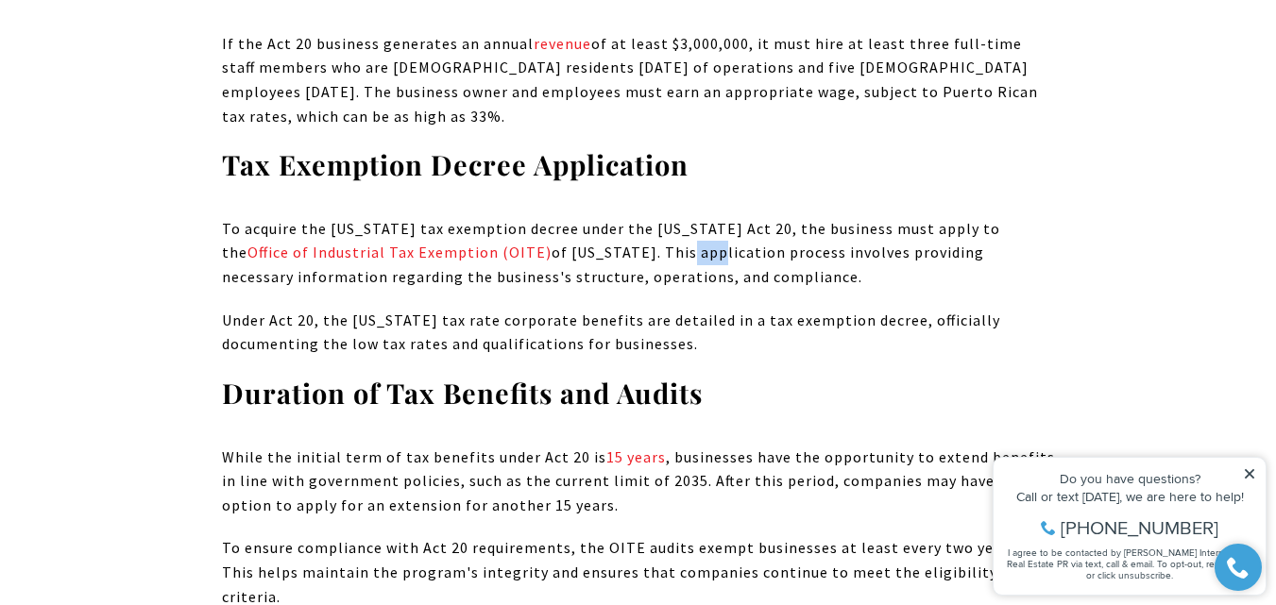
scroll to position [7367, 0]
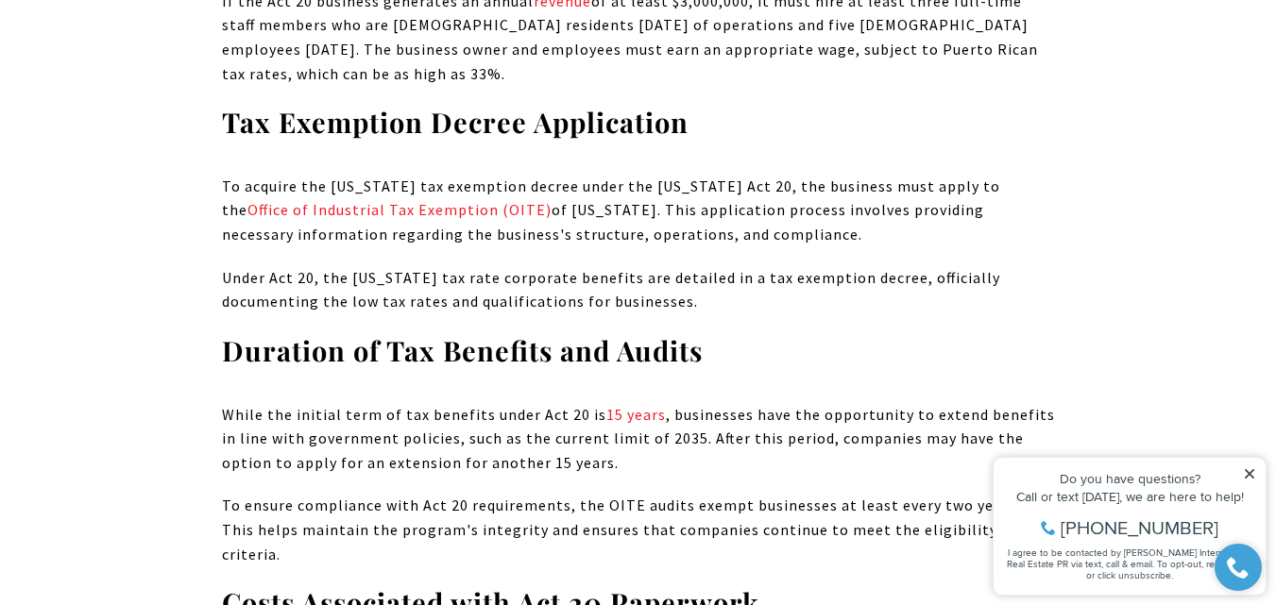
drag, startPoint x: 339, startPoint y: 235, endPoint x: 384, endPoint y: 240, distance: 45.6
click at [356, 266] on p "Under Act 20, the [US_STATE] tax rate corporate benefits are detailed in a tax …" at bounding box center [638, 290] width 833 height 48
click at [485, 266] on p "Under Act 20, the [US_STATE] tax rate corporate benefits are detailed in a tax …" at bounding box center [638, 290] width 833 height 48
click at [285, 403] on p "While the initial term of tax benefits under Act 20 is 15 years , businesses ha…" at bounding box center [638, 439] width 833 height 73
click at [328, 403] on p "While the initial term of tax benefits under Act 20 is 15 years , businesses ha…" at bounding box center [638, 439] width 833 height 73
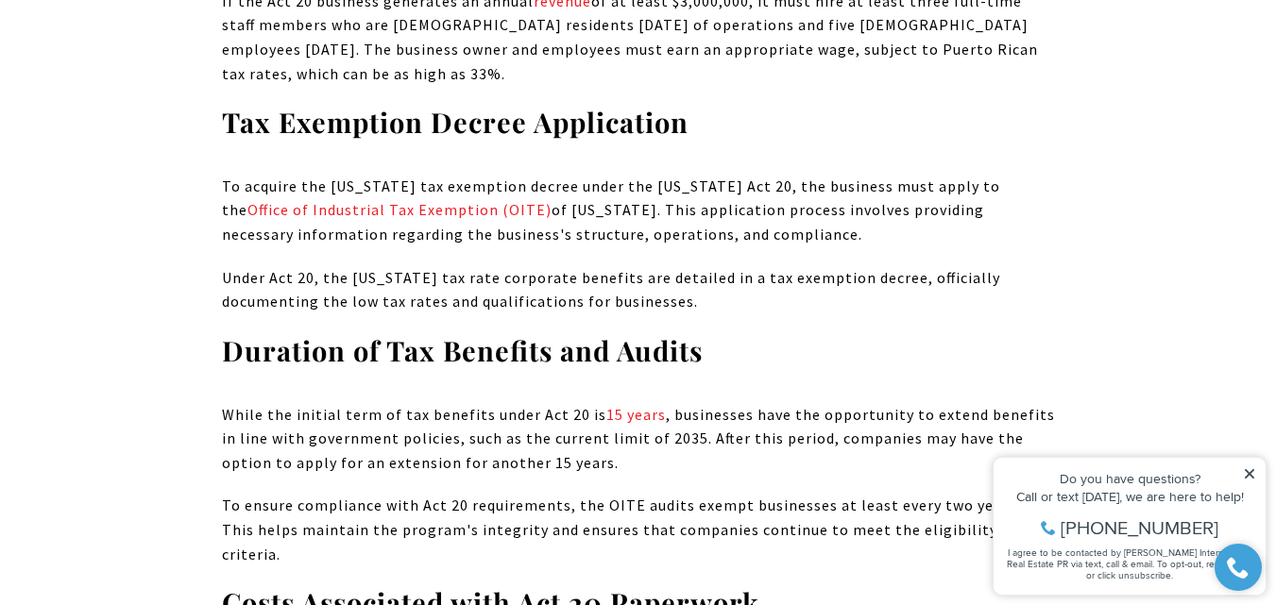
drag, startPoint x: 315, startPoint y: 357, endPoint x: 344, endPoint y: 365, distance: 29.3
click at [329, 403] on p "While the initial term of tax benefits under Act 20 is 15 years , businesses ha…" at bounding box center [638, 439] width 833 height 73
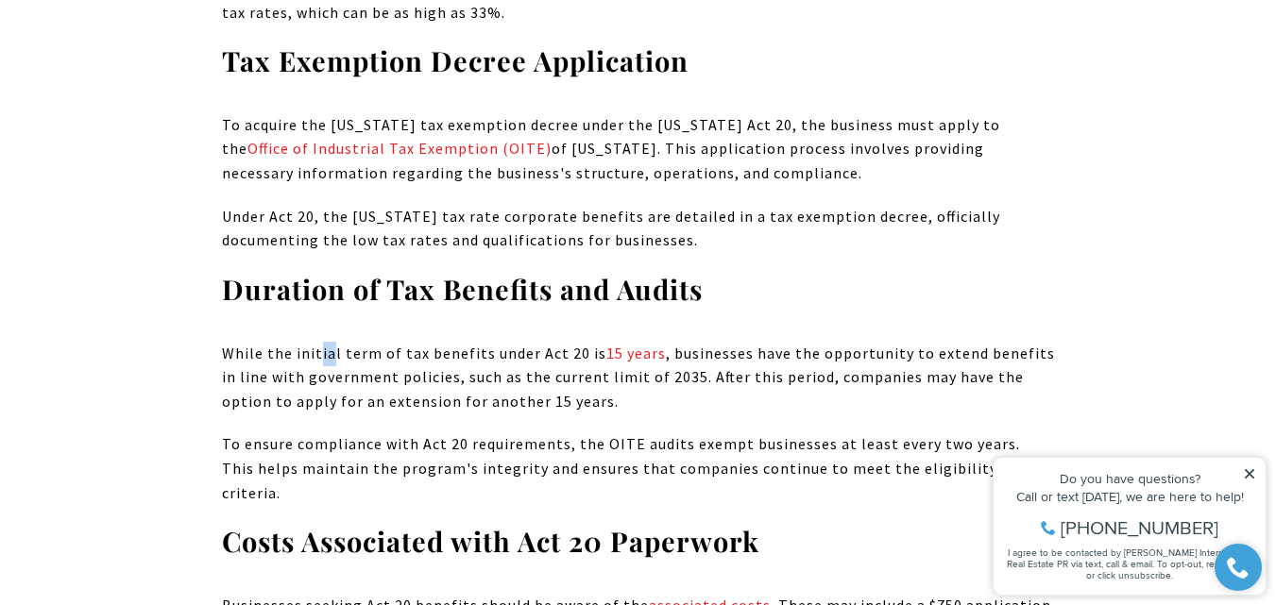
scroll to position [7462, 0]
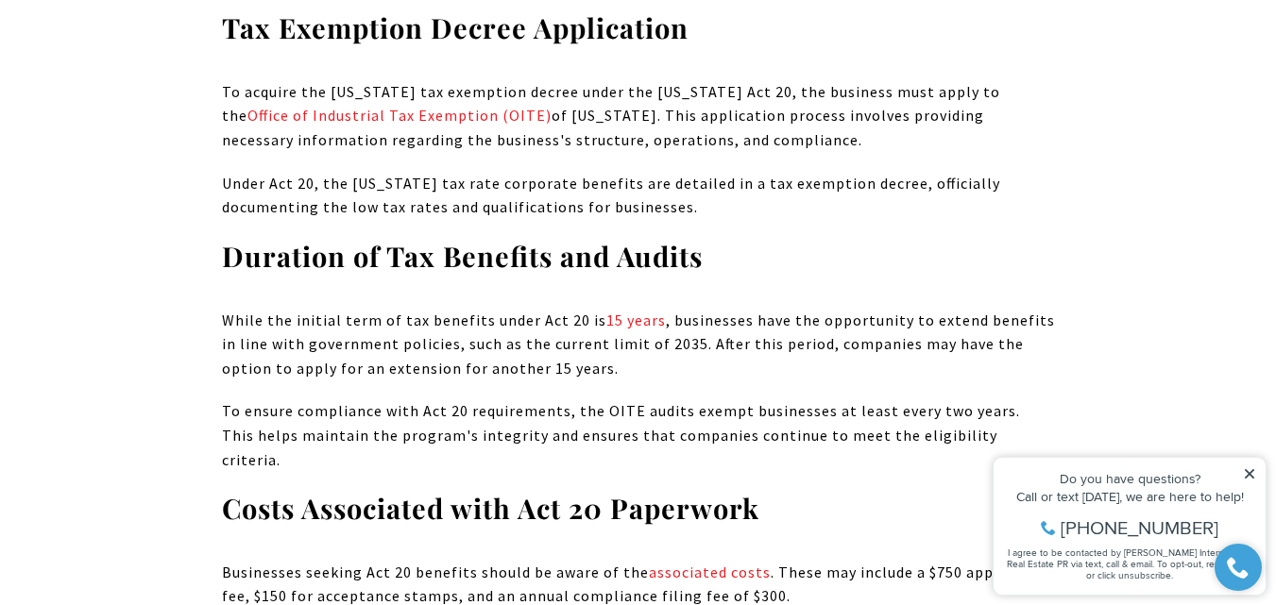
drag, startPoint x: 303, startPoint y: 317, endPoint x: 340, endPoint y: 315, distance: 36.9
click at [306, 317] on p "While the initial term of tax benefits under Act 20 is 15 years , businesses ha…" at bounding box center [638, 345] width 833 height 73
click at [451, 400] on p "To ensure compliance with Act 20 requirements, the OITE audits exempt businesse…" at bounding box center [638, 436] width 833 height 73
click at [332, 400] on p "To ensure compliance with Act 20 requirements, the OITE audits exempt businesse…" at bounding box center [638, 436] width 833 height 73
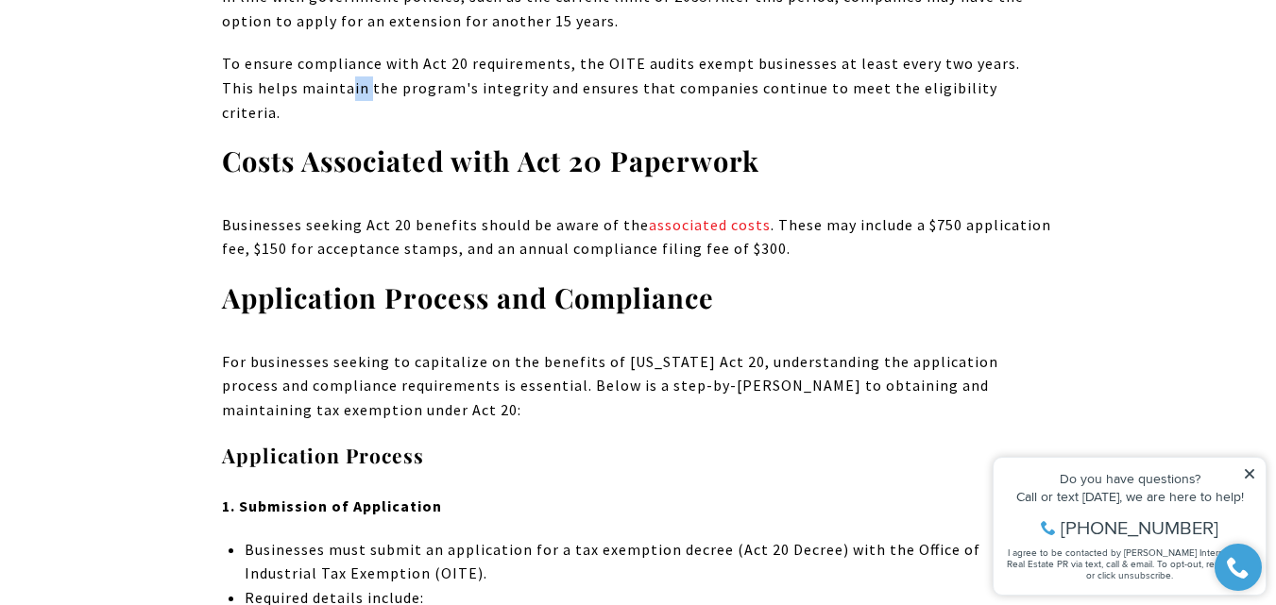
scroll to position [7839, 0]
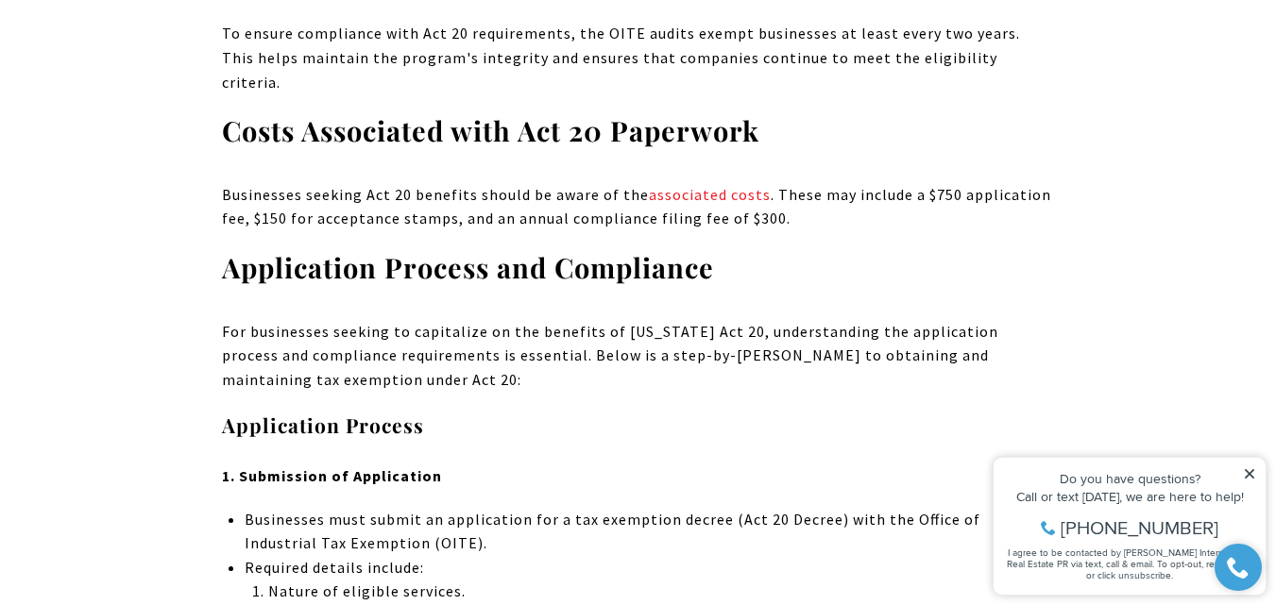
drag, startPoint x: 253, startPoint y: 434, endPoint x: 495, endPoint y: 437, distance: 241.8
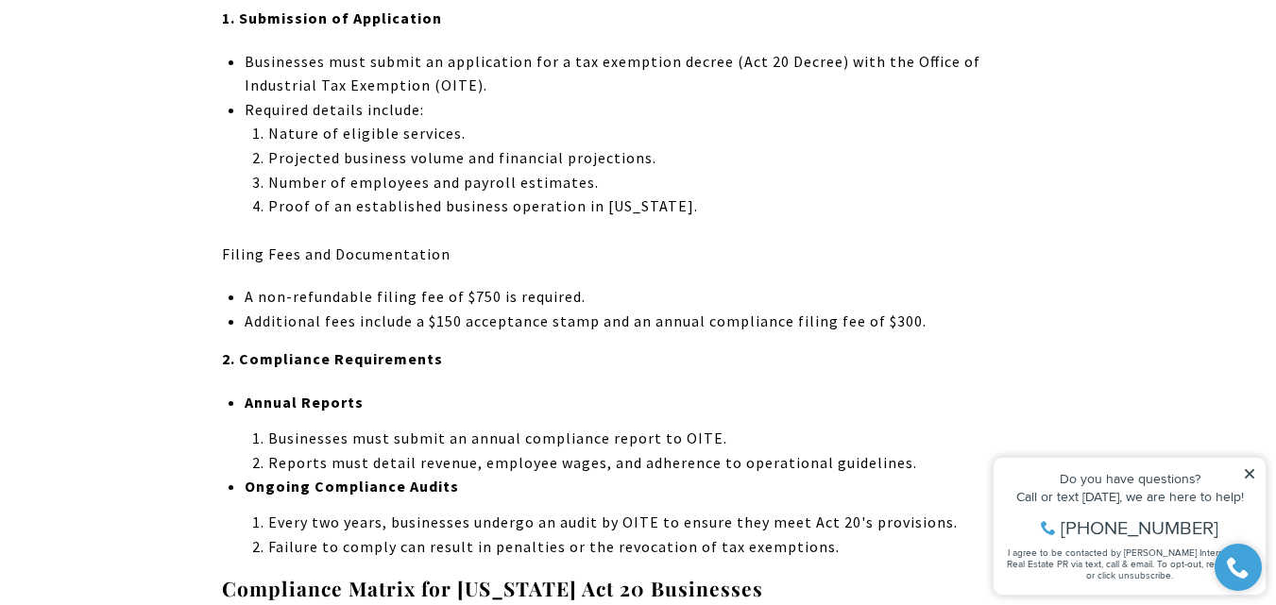
scroll to position [8406, 0]
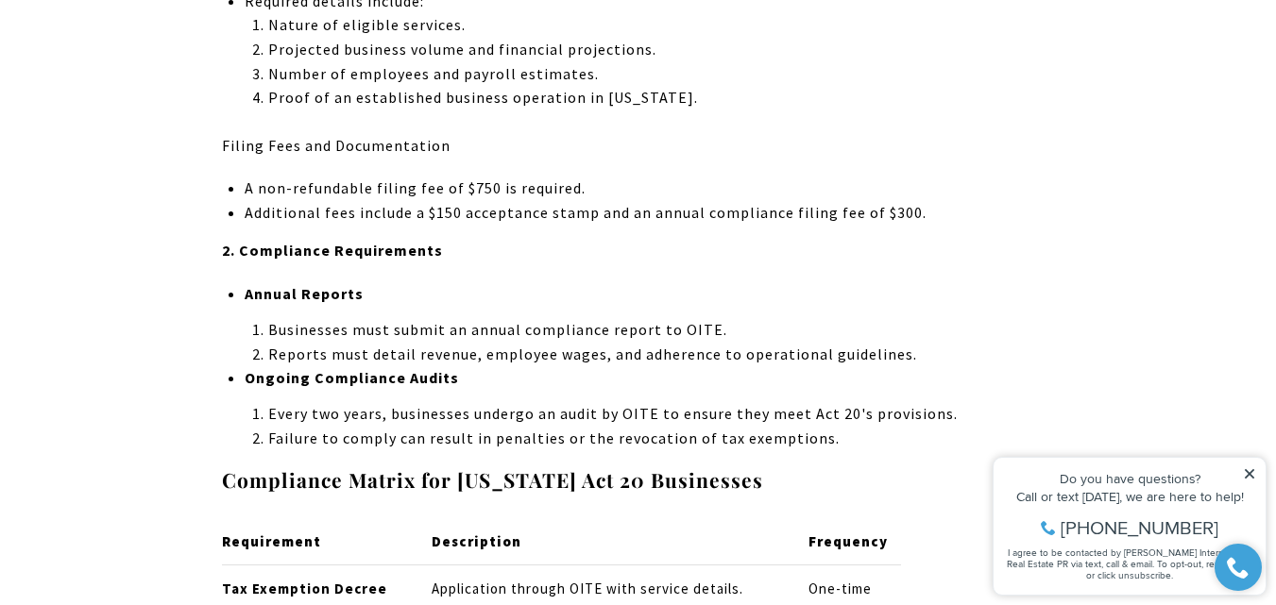
click at [349, 318] on li "Businesses must submit an annual compliance report to OITE." at bounding box center [661, 330] width 786 height 25
drag, startPoint x: 325, startPoint y: 363, endPoint x: 352, endPoint y: 366, distance: 27.6
click at [336, 427] on li "Failure to comply can result in penalties or the revocation of tax exemptions." at bounding box center [661, 439] width 786 height 25
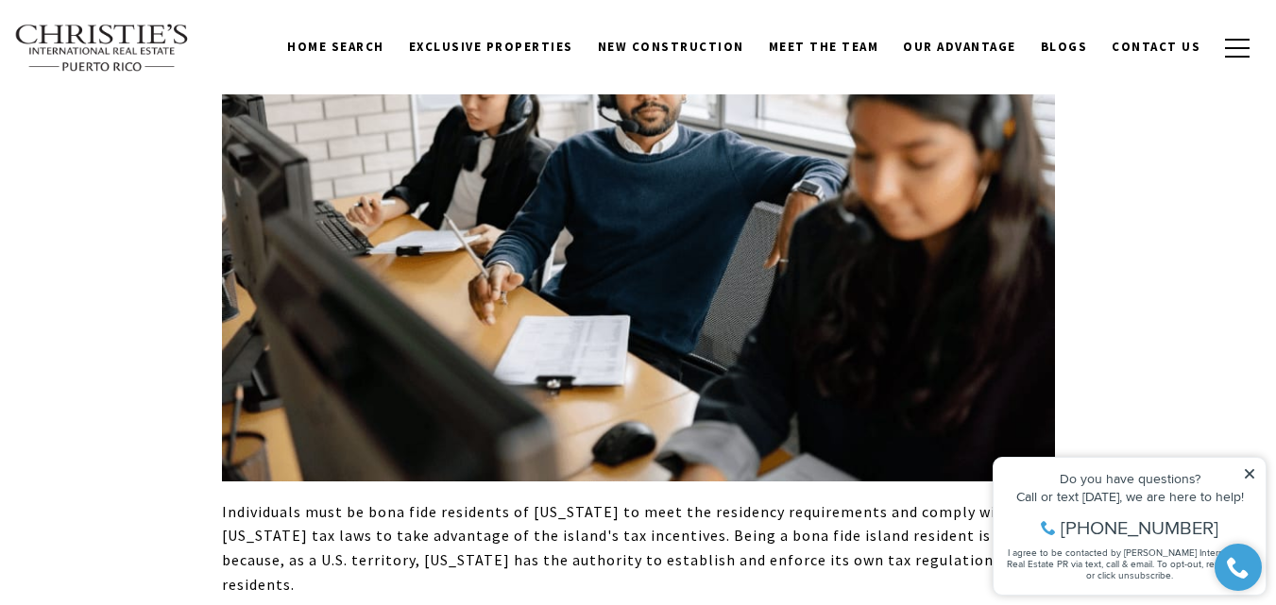
scroll to position [10484, 0]
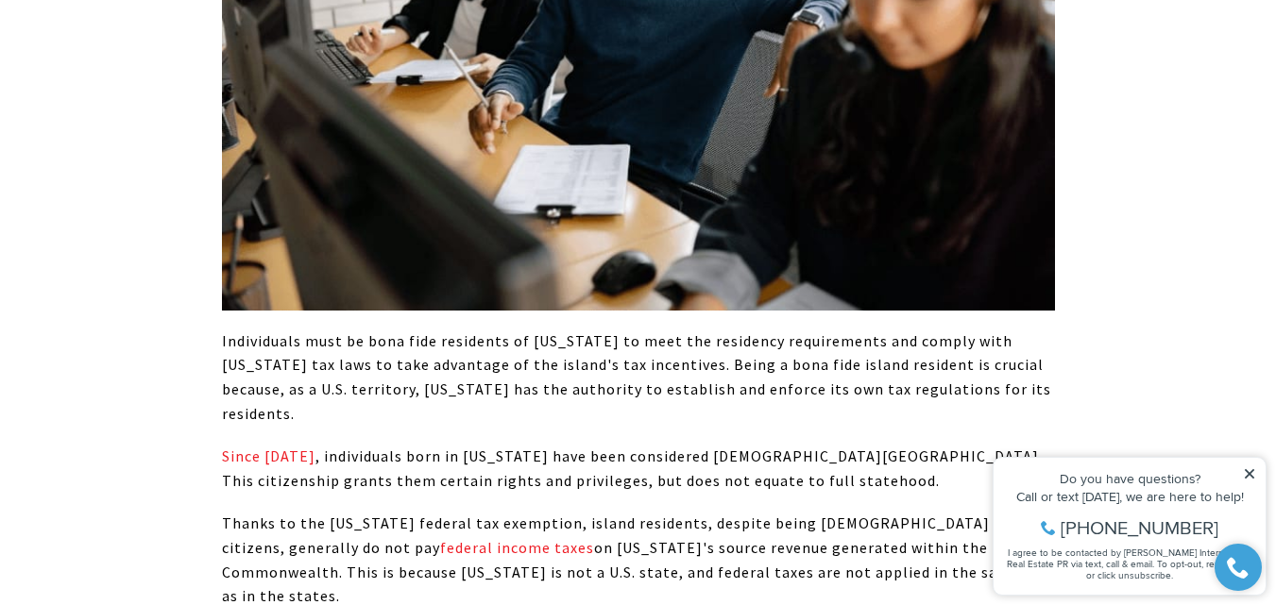
drag, startPoint x: 756, startPoint y: 366, endPoint x: 703, endPoint y: 358, distance: 53.4
click at [703, 447] on span ", individuals born in [US_STATE] have been considered [DEMOGRAPHIC_DATA][GEOGRA…" at bounding box center [632, 468] width 821 height 43
drag, startPoint x: 329, startPoint y: 404, endPoint x: 407, endPoint y: 402, distance: 78.4
click at [346, 514] on span "Thanks to the [US_STATE] federal tax exemption, island residents, despite being…" at bounding box center [606, 535] width 768 height 43
drag, startPoint x: 424, startPoint y: 405, endPoint x: 454, endPoint y: 408, distance: 30.4
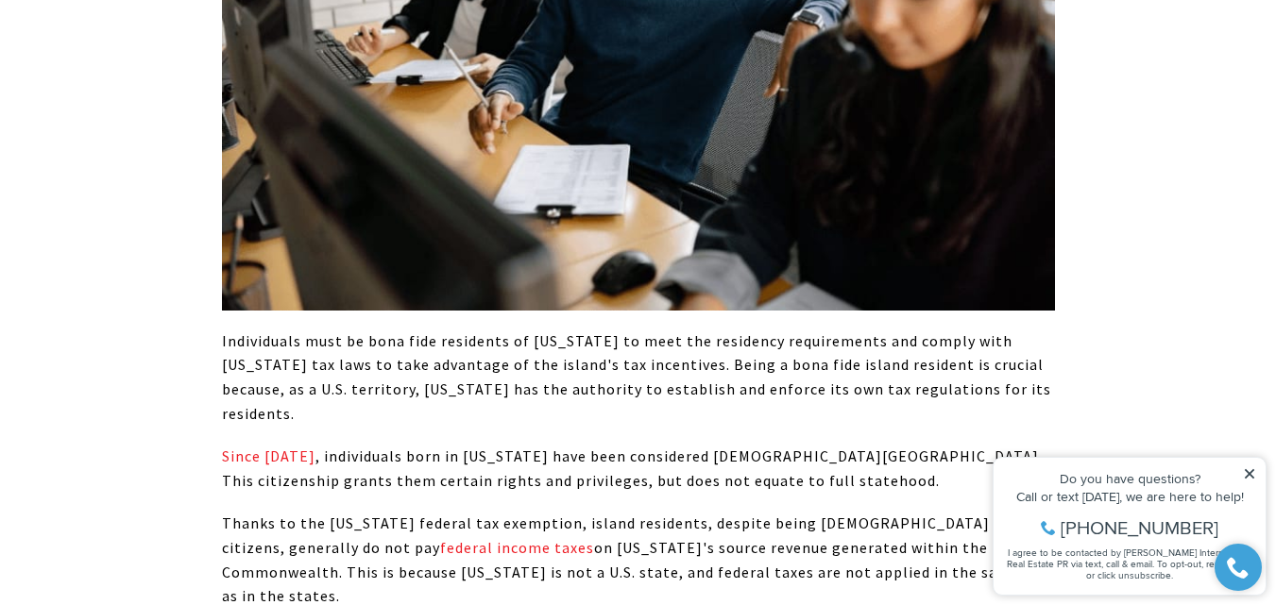
click at [447, 514] on span "Thanks to the [US_STATE] federal tax exemption, island residents, despite being…" at bounding box center [606, 535] width 768 height 43
click at [522, 512] on p "Thanks to the [US_STATE] federal tax exemption, island residents, despite being…" at bounding box center [638, 560] width 833 height 96
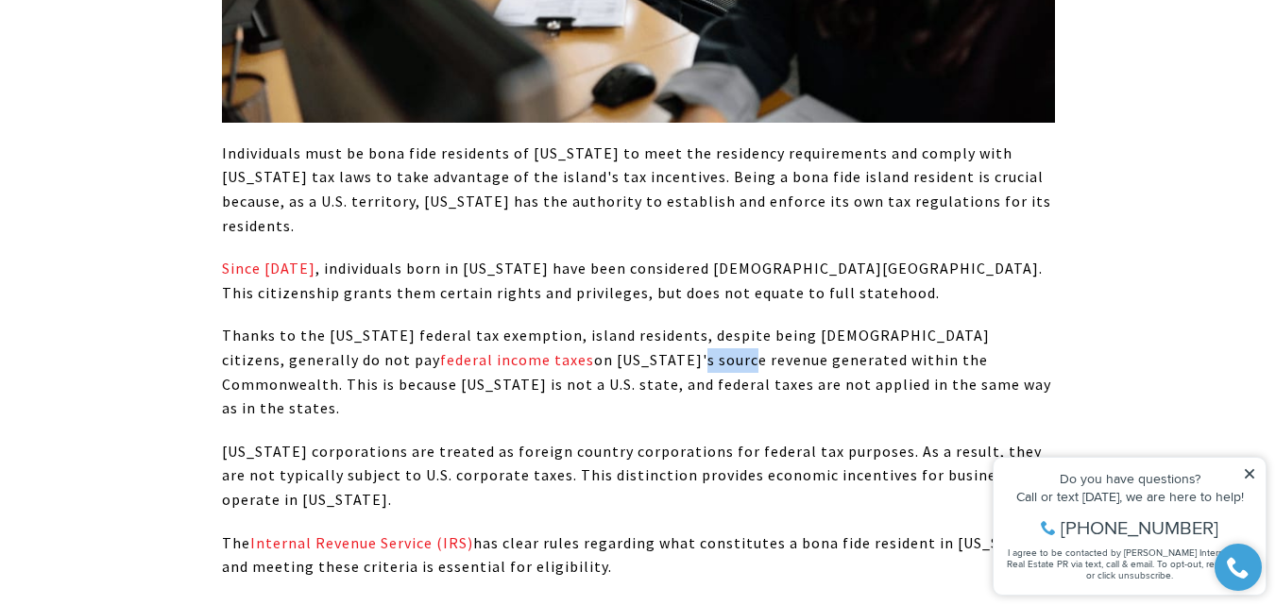
scroll to position [10673, 0]
click at [804, 531] on p "The Internal Revenue Service (IRS) has clear rules regarding what constitutes a…" at bounding box center [638, 555] width 833 height 48
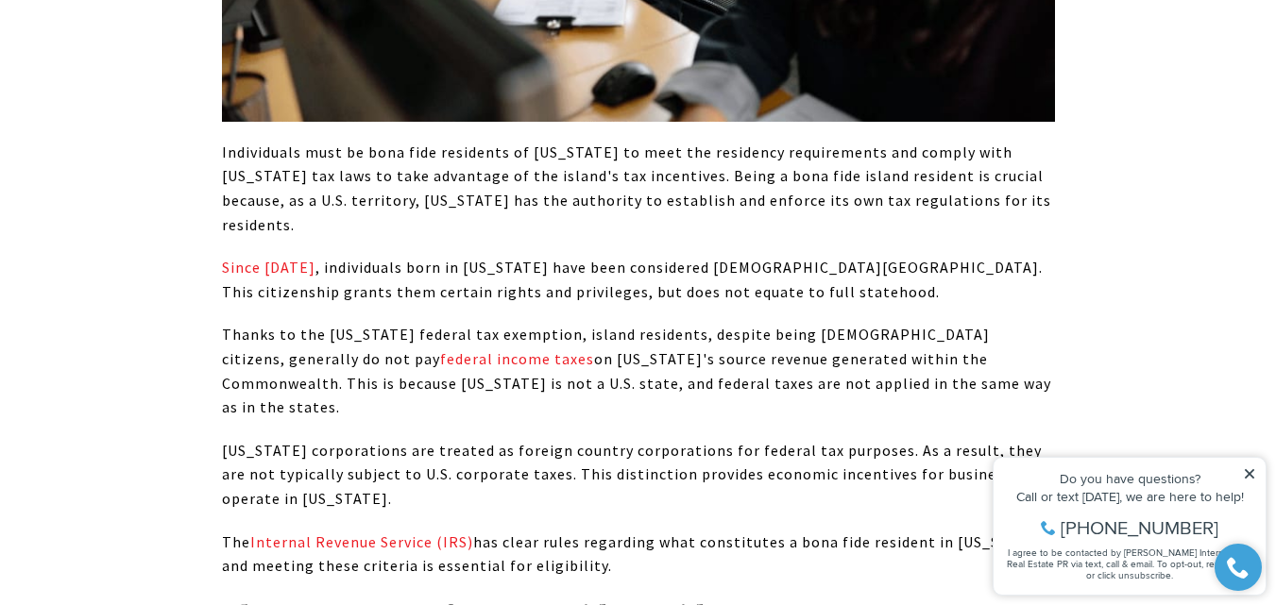
click at [660, 441] on span "[US_STATE] corporations are treated as foreign country corporations for federal…" at bounding box center [635, 474] width 826 height 67
drag, startPoint x: 706, startPoint y: 396, endPoint x: 725, endPoint y: 396, distance: 18.9
click at [713, 533] on span "has clear rules regarding what constitutes a bona fide resident in [US_STATE], …" at bounding box center [635, 554] width 826 height 43
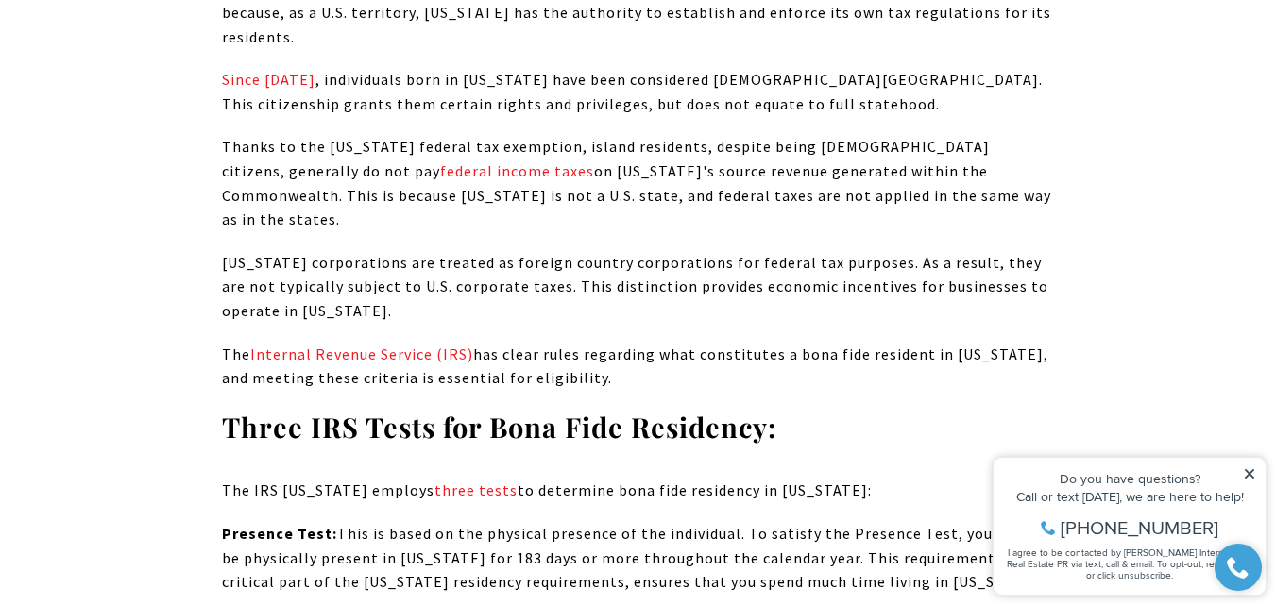
scroll to position [10862, 0]
drag, startPoint x: 340, startPoint y: 485, endPoint x: 289, endPoint y: 473, distance: 52.5
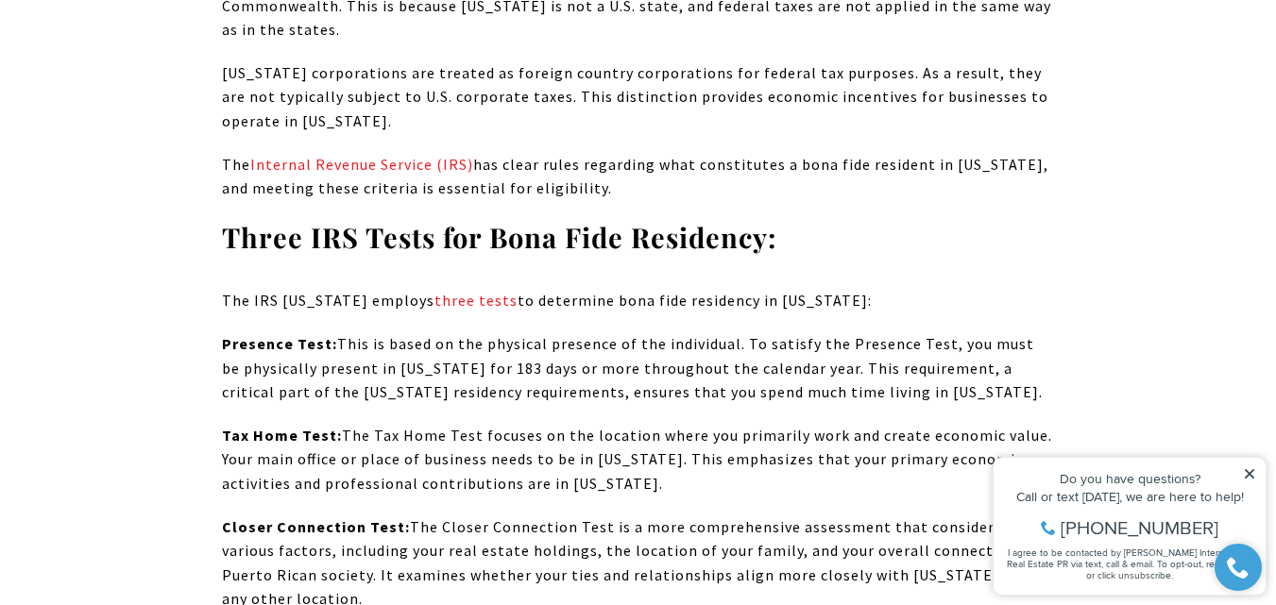
drag, startPoint x: 353, startPoint y: 391, endPoint x: 245, endPoint y: 383, distance: 108.9
click at [313, 516] on p "Closer Connection Test: The Closer Connection Test is a more comprehensive asse…" at bounding box center [638, 564] width 833 height 96
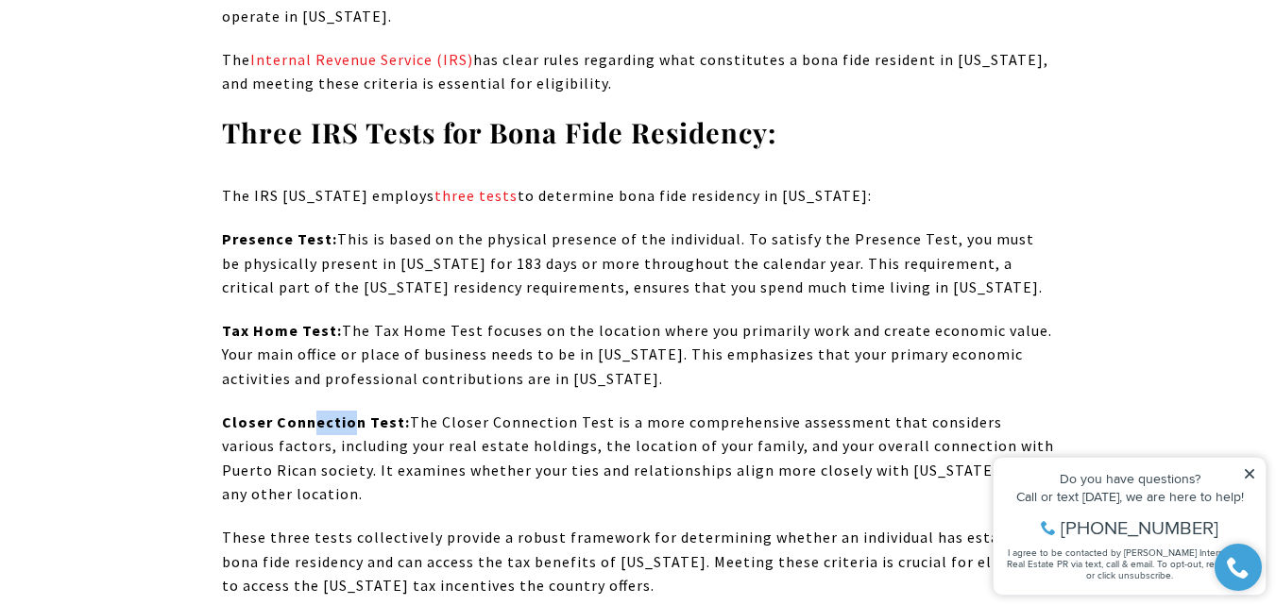
scroll to position [11239, 0]
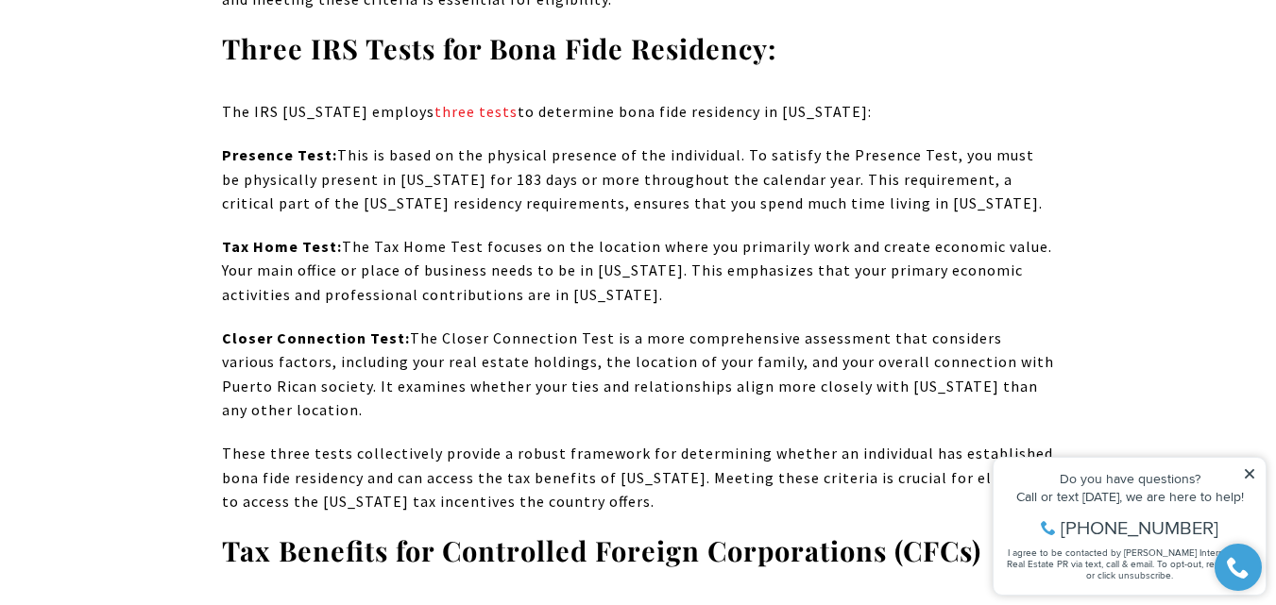
drag, startPoint x: 362, startPoint y: 414, endPoint x: 611, endPoint y: 426, distance: 249.6
click at [427, 533] on strong "Tax Benefits for Controlled Foreign Corporations (CFCs)" at bounding box center [601, 551] width 759 height 36
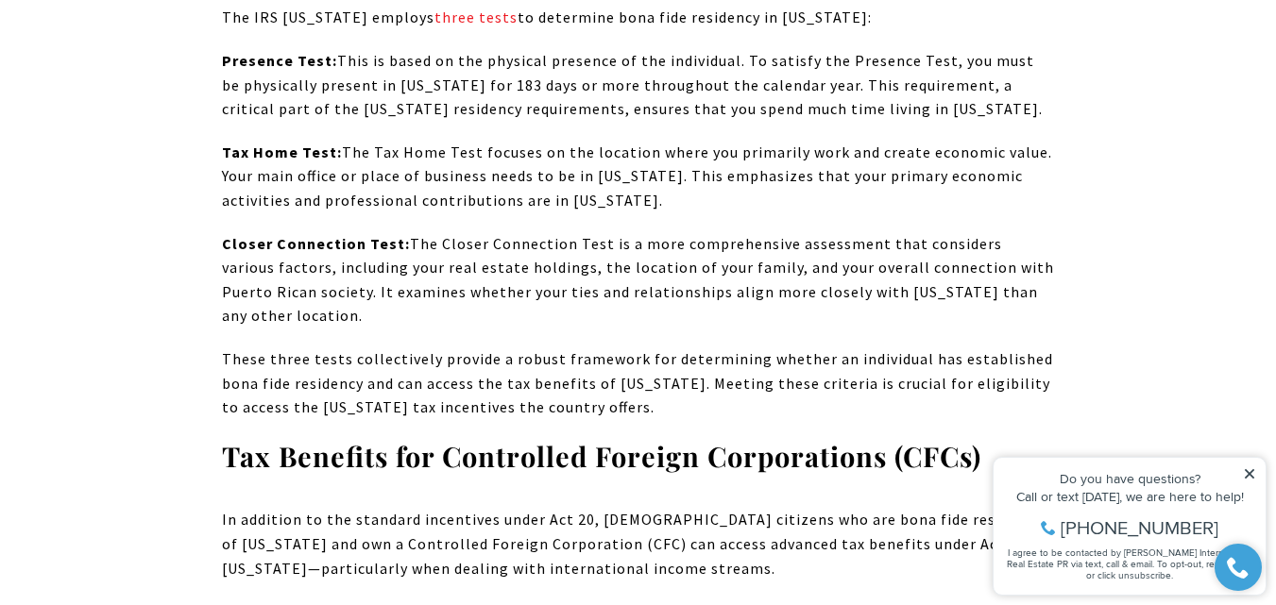
drag, startPoint x: 292, startPoint y: 415, endPoint x: 322, endPoint y: 423, distance: 31.4
click at [305, 508] on p "In addition to the standard incentives under Act 20, [DEMOGRAPHIC_DATA] citizen…" at bounding box center [638, 544] width 833 height 73
drag, startPoint x: 270, startPoint y: 472, endPoint x: 349, endPoint y: 481, distance: 79.8
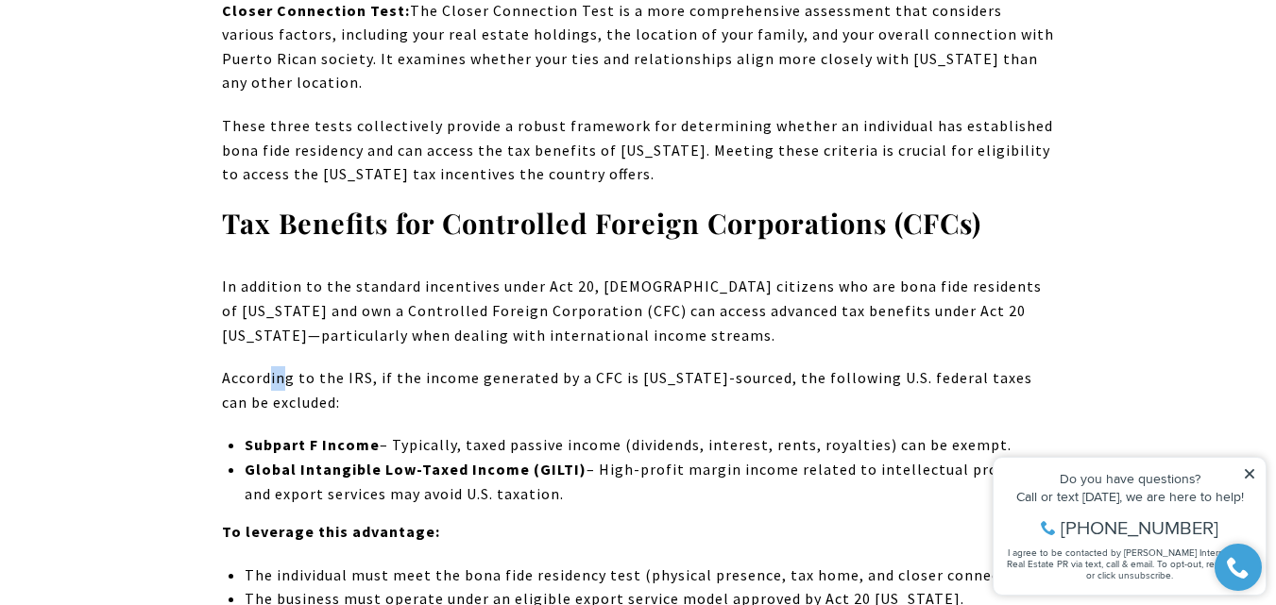
scroll to position [11617, 0]
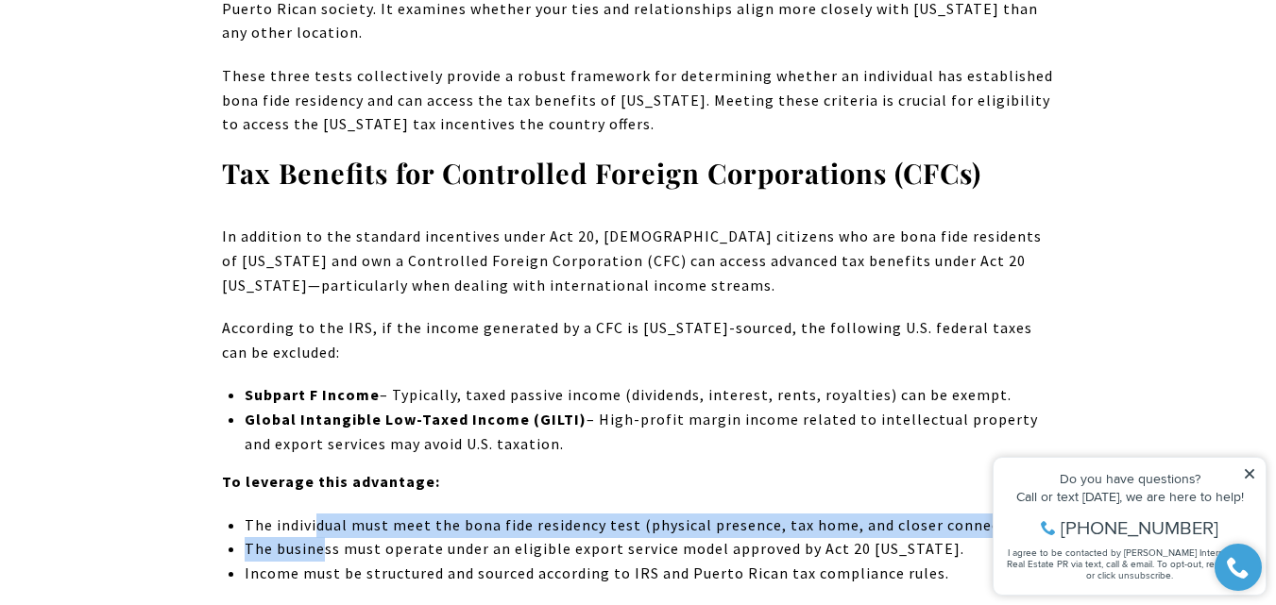
drag, startPoint x: 319, startPoint y: 391, endPoint x: 346, endPoint y: 397, distance: 27.0
click at [326, 514] on ul "The individual must meet the bona fide residency test (physical presence, tax h…" at bounding box center [649, 550] width 809 height 73
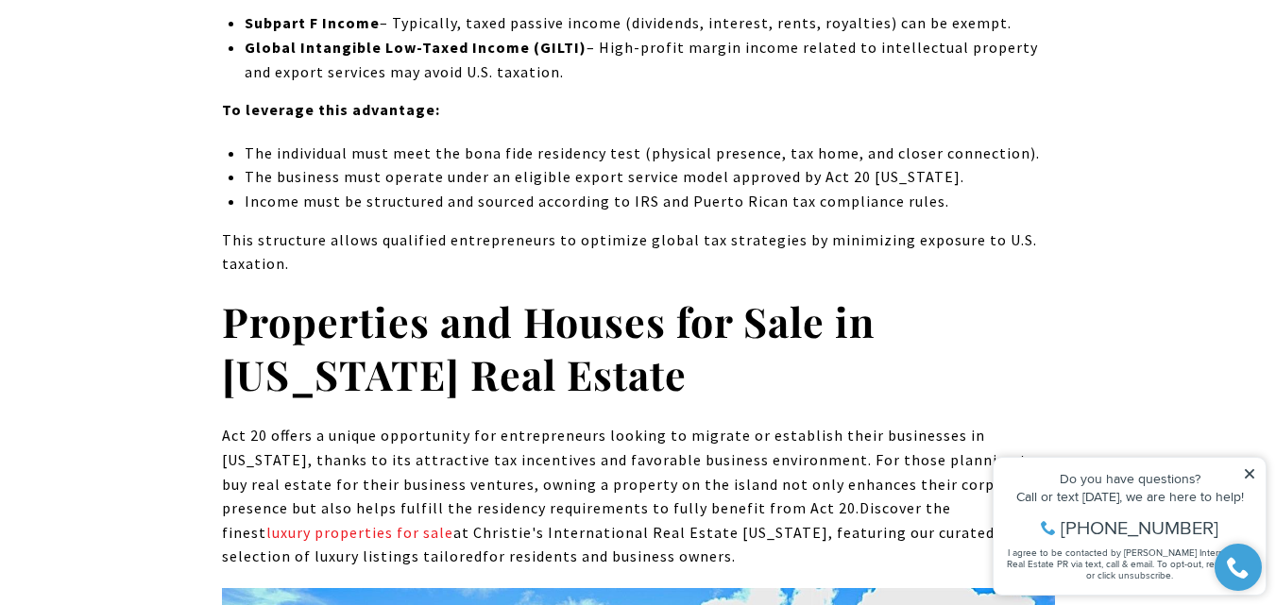
scroll to position [11995, 0]
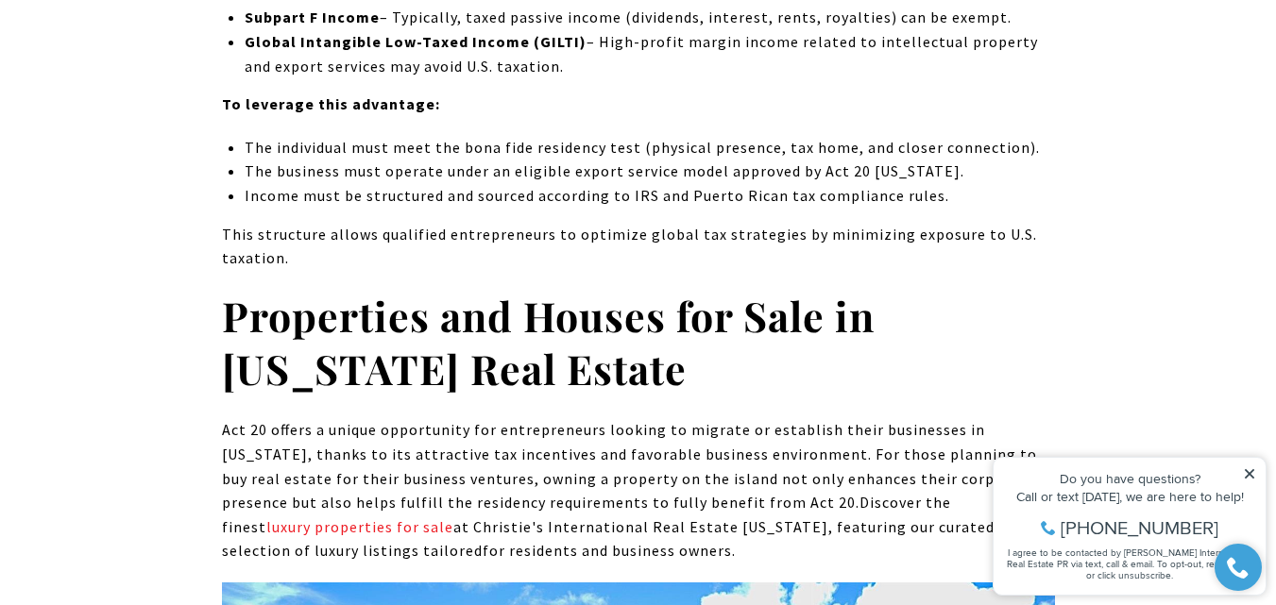
click at [300, 418] on p "Act 20 offers a unique opportunity for entrepreneurs looking to migrate or esta…" at bounding box center [638, 490] width 833 height 145
drag, startPoint x: 245, startPoint y: 287, endPoint x: 434, endPoint y: 307, distance: 189.9
click at [268, 418] on p "Act 20 offers a unique opportunity for entrepreneurs looking to migrate or esta…" at bounding box center [638, 490] width 833 height 145
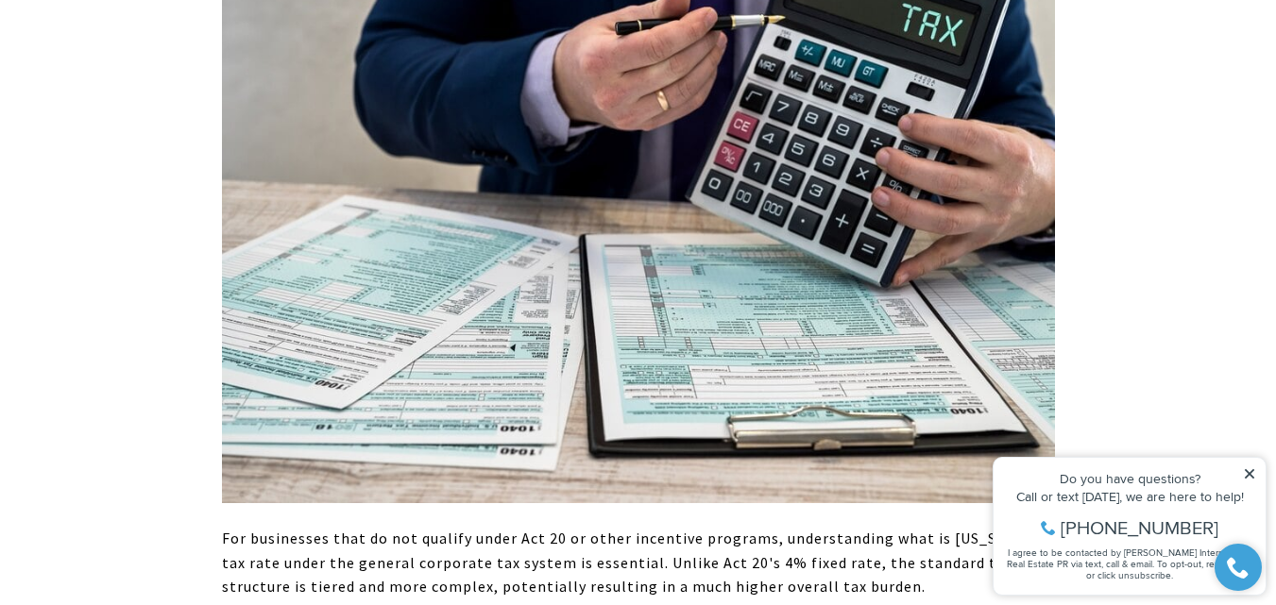
scroll to position [1889, 0]
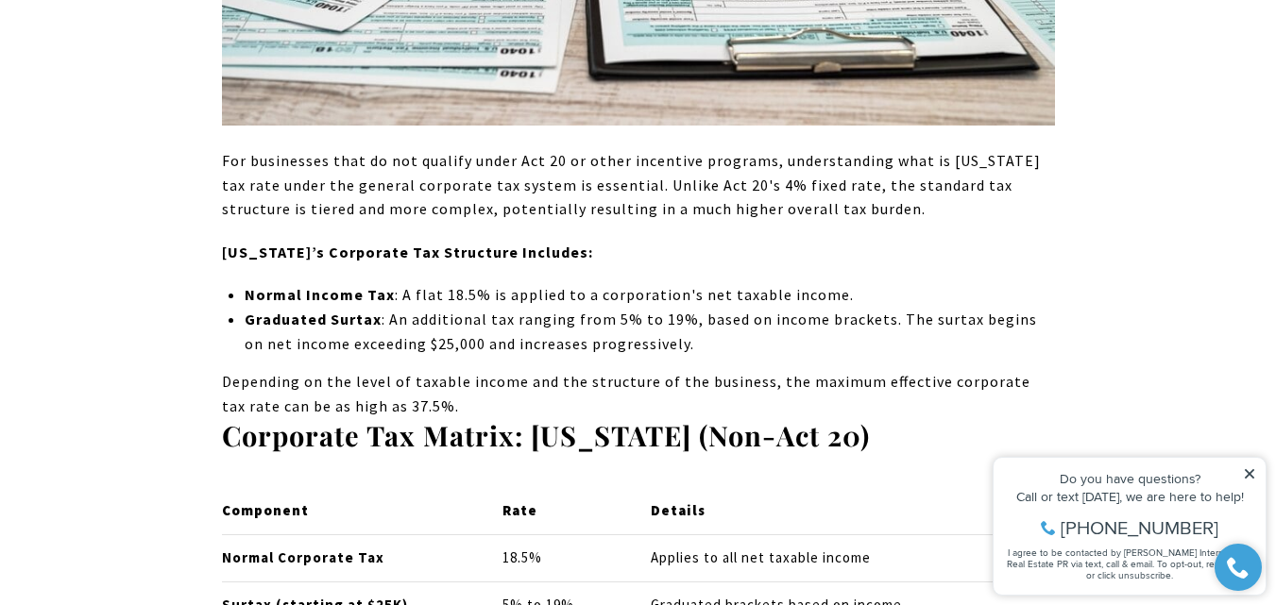
drag, startPoint x: 292, startPoint y: 212, endPoint x: 303, endPoint y: 213, distance: 11.5
click at [298, 213] on p "For businesses that do not qualify under Act 20 or other incentive programs, un…" at bounding box center [638, 185] width 833 height 73
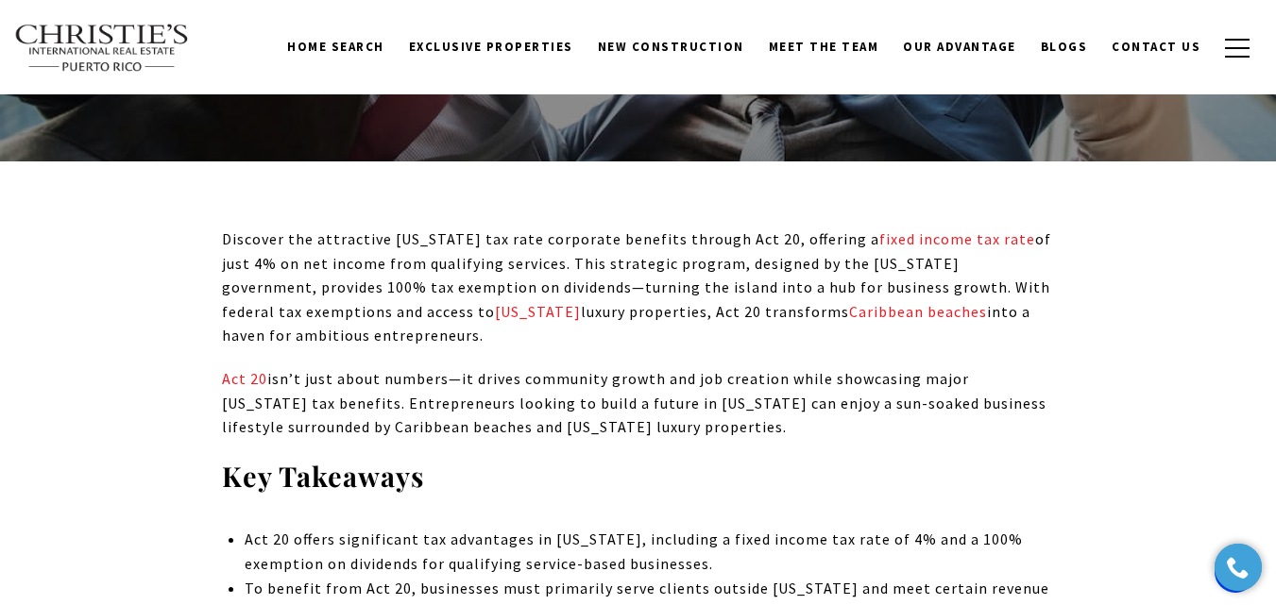
scroll to position [587, 0]
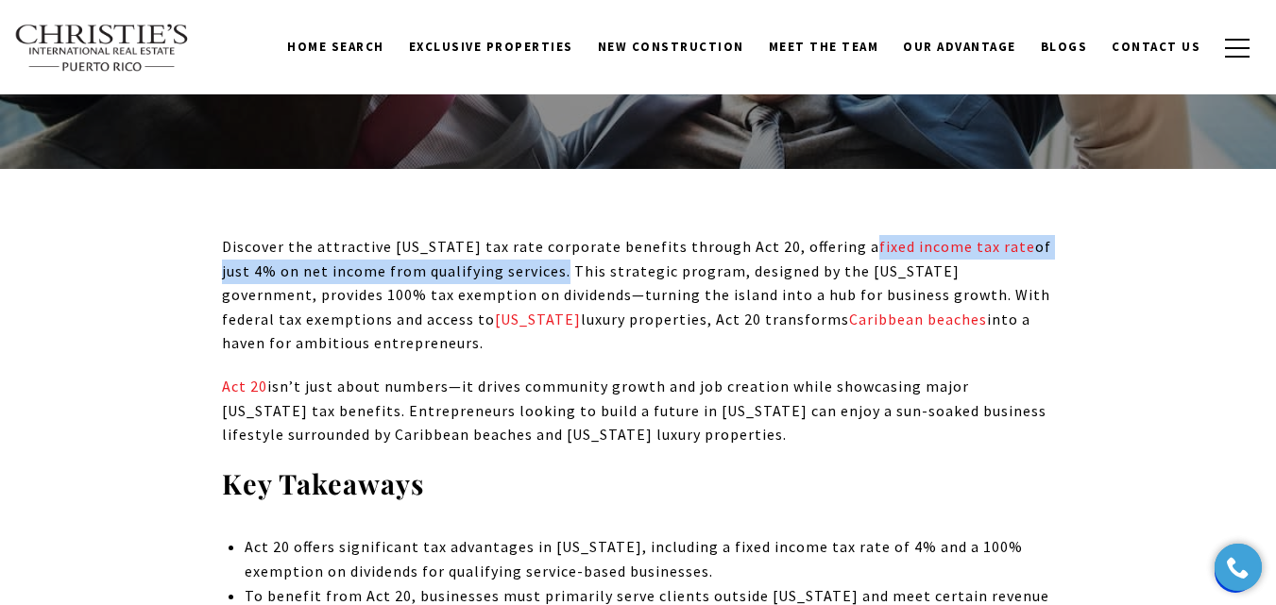
drag, startPoint x: 557, startPoint y: 271, endPoint x: 855, endPoint y: 240, distance: 299.1
click at [855, 240] on p "Discover the attractive [US_STATE] tax rate corporate benefits through Act 20, …" at bounding box center [638, 295] width 833 height 121
copy p "fixed income tax rate of just 4% on net income from qualifying services"
